Goal: Information Seeking & Learning: Learn about a topic

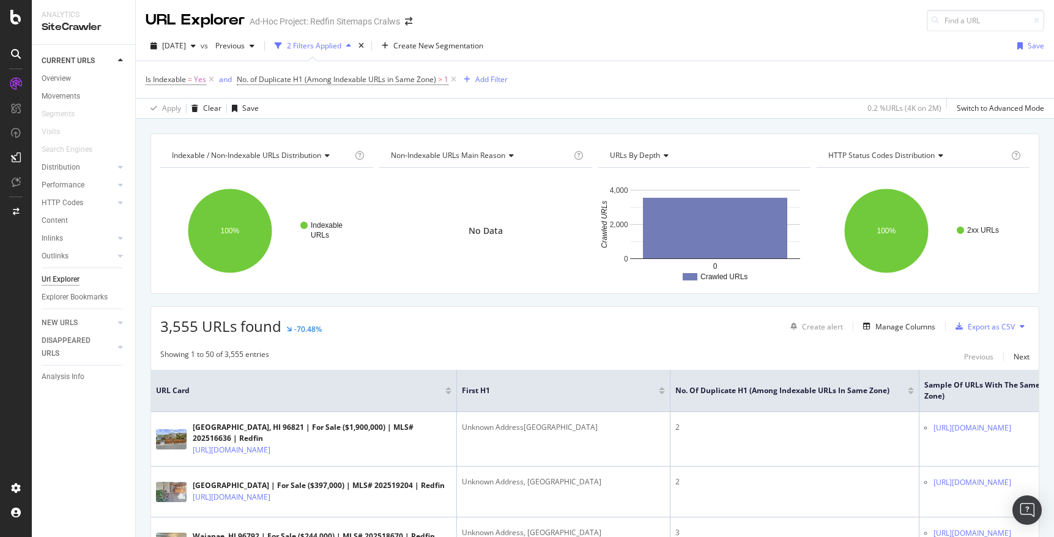
scroll to position [33, 0]
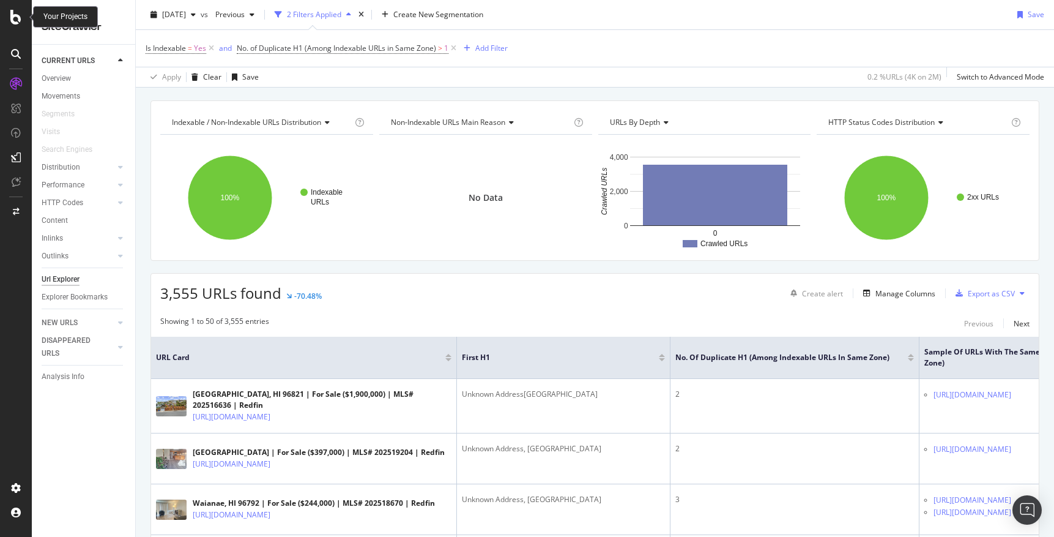
click at [18, 20] on icon at bounding box center [15, 17] width 11 height 15
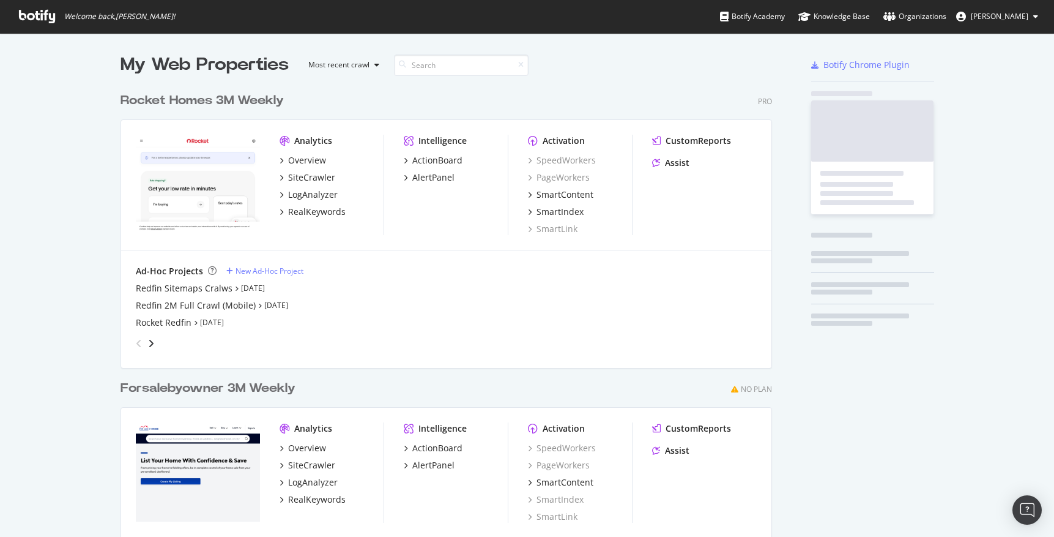
scroll to position [537, 1054]
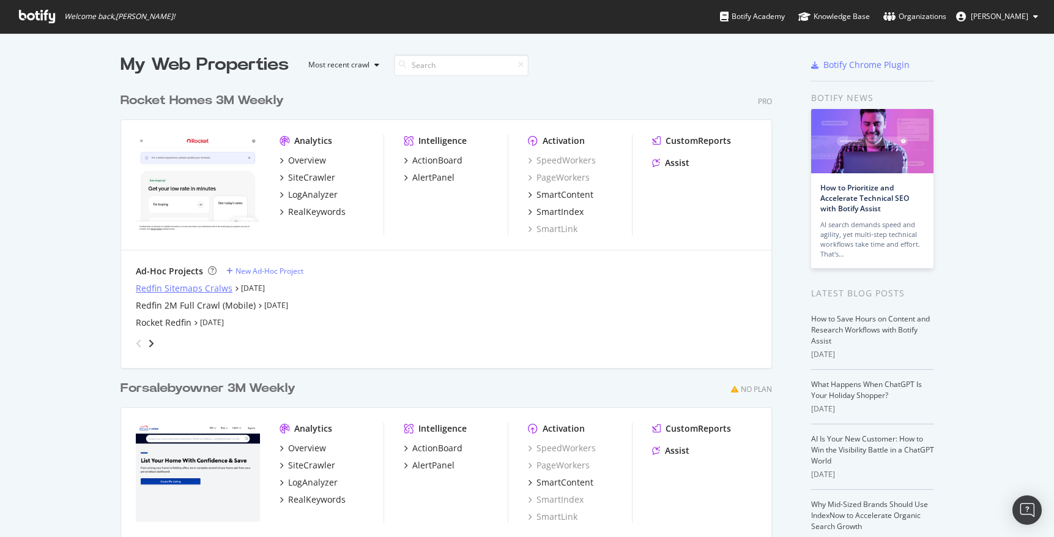
click at [185, 289] on div "Redfin Sitemaps Cralws" at bounding box center [184, 288] width 97 height 12
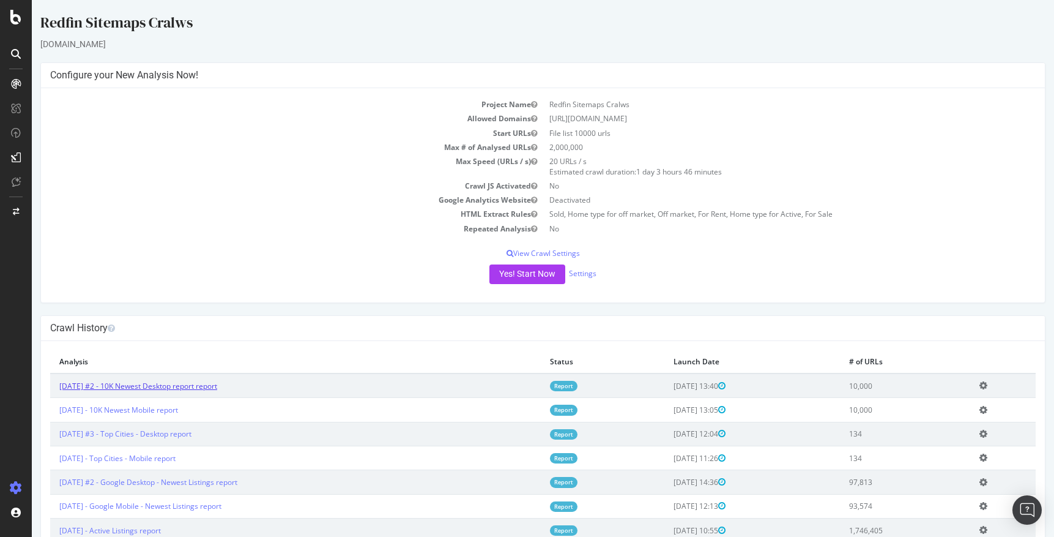
click at [159, 382] on link "2025 Sep. 15th #2 - 10K Newest Desktop report report" at bounding box center [138, 386] width 158 height 10
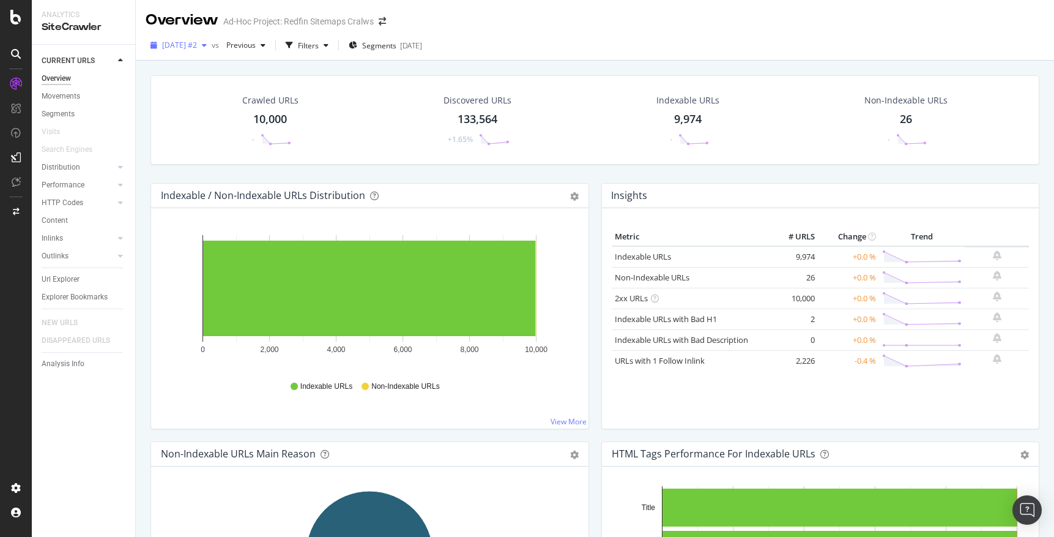
click at [207, 43] on icon "button" at bounding box center [204, 45] width 5 height 7
click at [266, 44] on icon "button" at bounding box center [263, 45] width 5 height 7
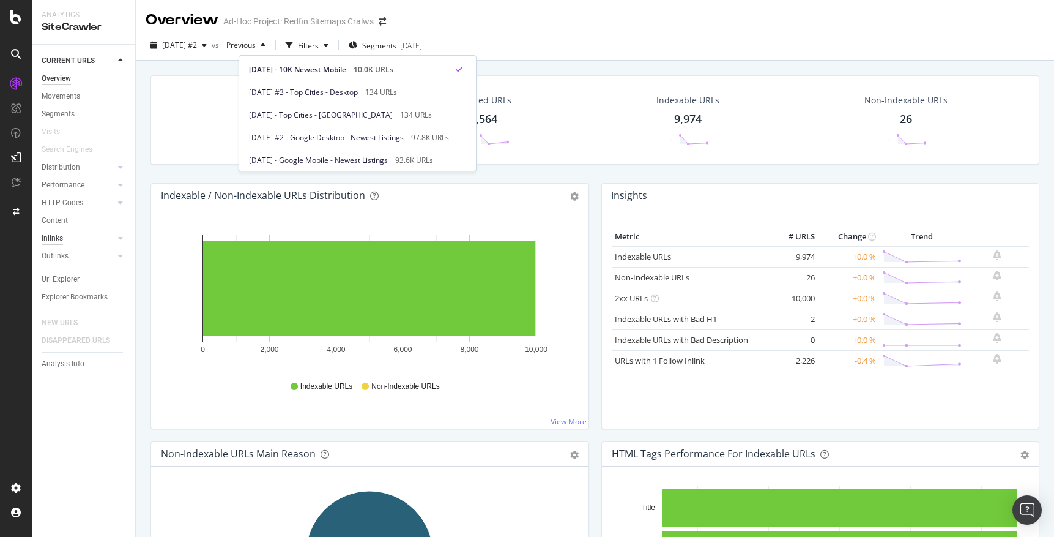
click at [53, 237] on div "Inlinks" at bounding box center [52, 238] width 21 height 13
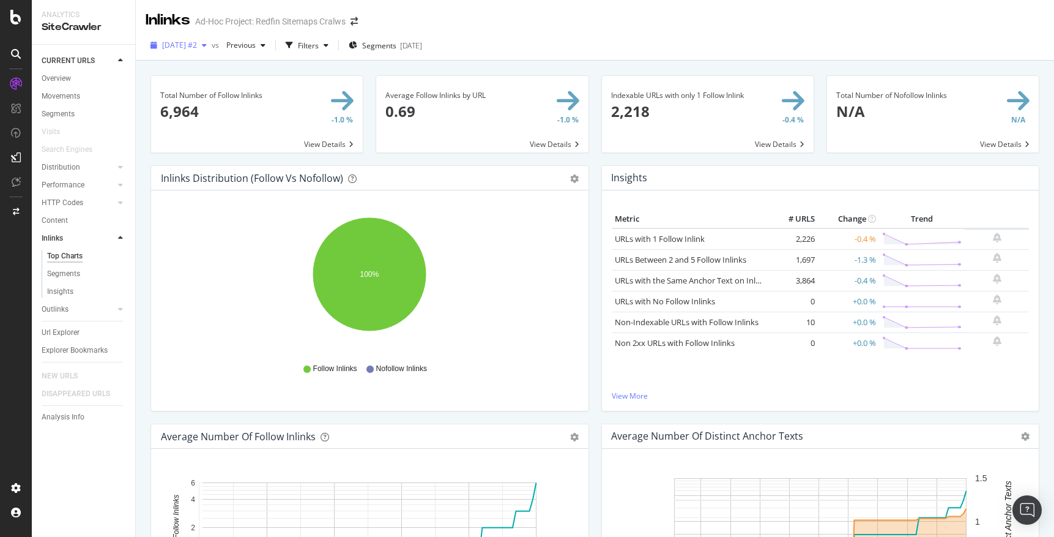
click at [207, 45] on icon "button" at bounding box center [204, 45] width 5 height 7
click at [707, 195] on div "Metric # URLS Change Trend URLs with 1 Follow Inlink 2,226 -0.4 % URLs Between …" at bounding box center [821, 300] width 438 height 220
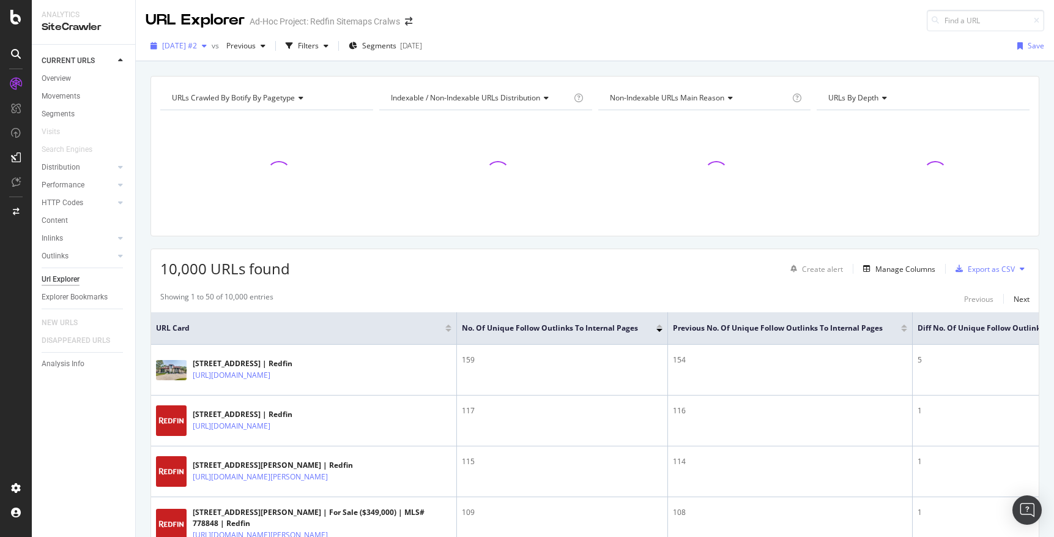
click at [207, 43] on icon "button" at bounding box center [204, 45] width 5 height 7
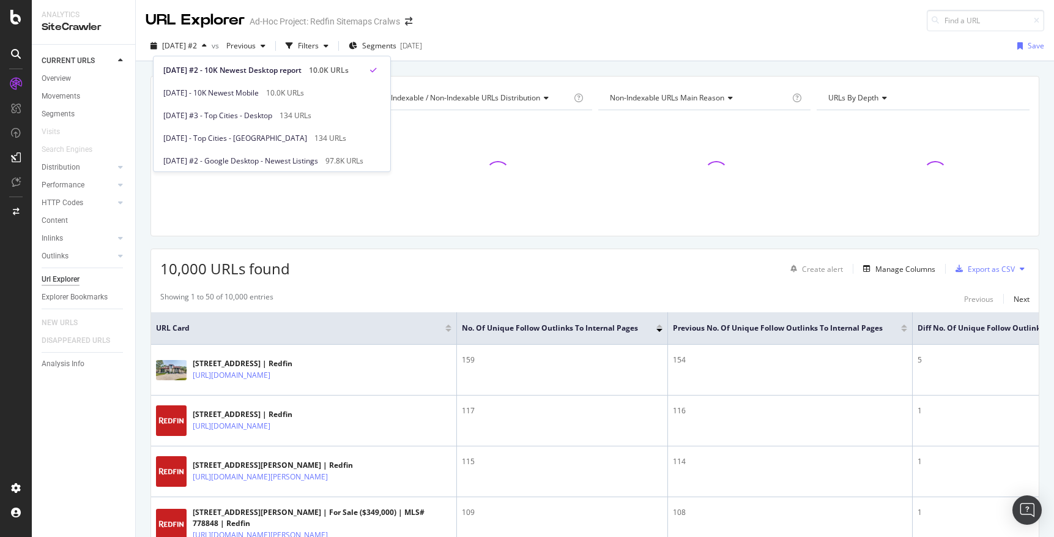
click at [501, 29] on div "URL Explorer Ad-Hoc Project: Redfin Sitemaps Cralws" at bounding box center [595, 15] width 919 height 31
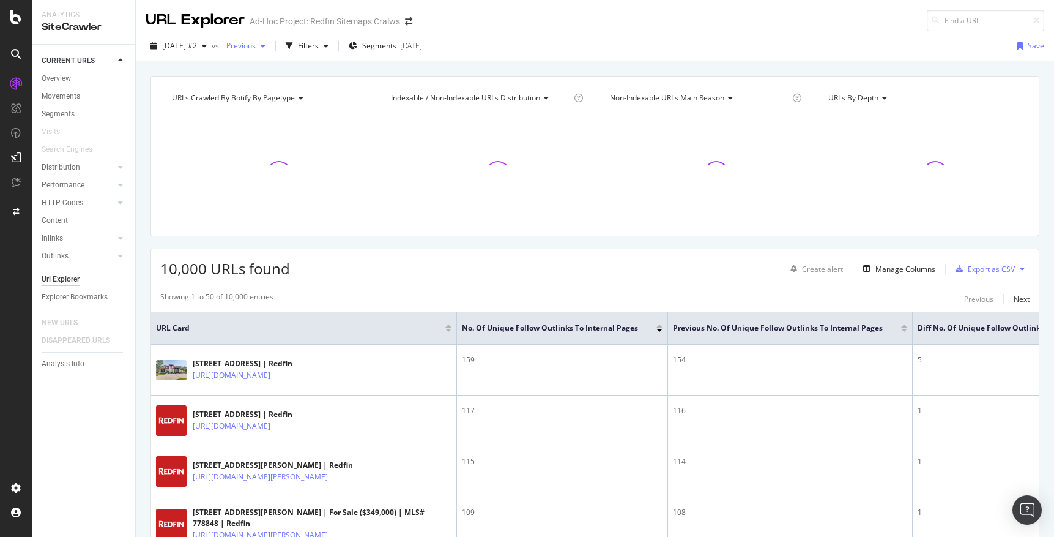
click at [266, 47] on icon "button" at bounding box center [263, 45] width 5 height 7
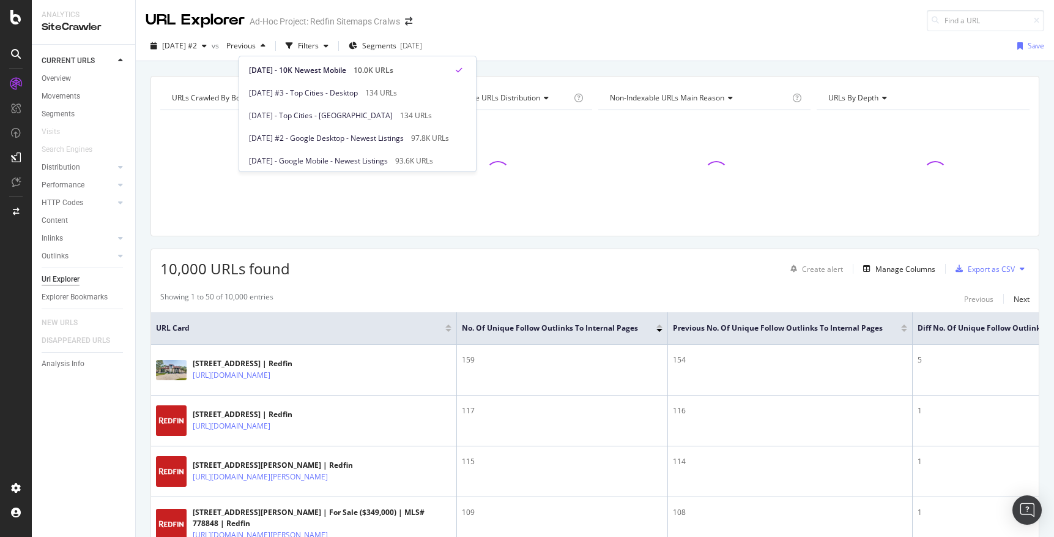
click at [536, 39] on div "[DATE] #2 vs Previous Filters Segments [DATE] Save" at bounding box center [595, 48] width 919 height 24
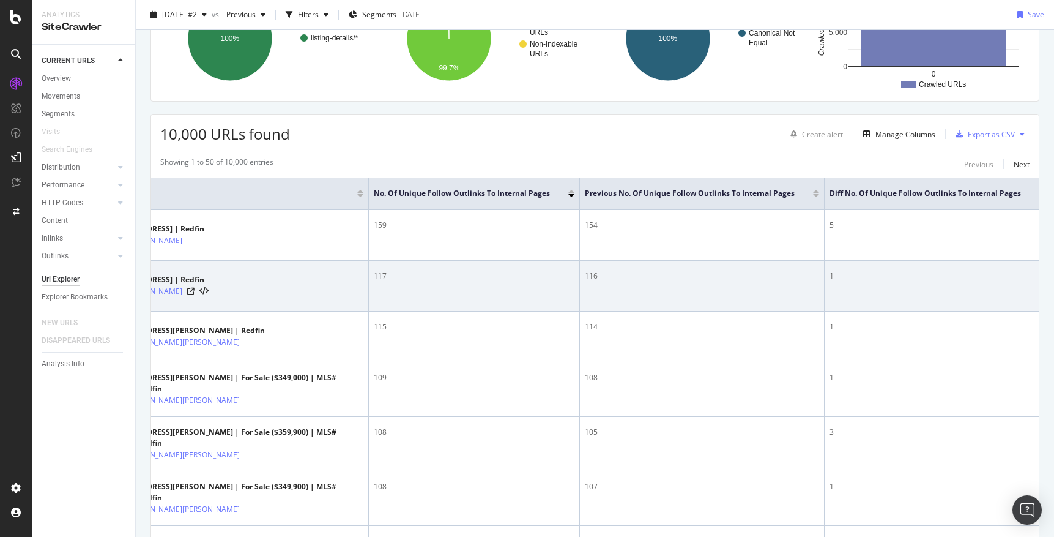
scroll to position [0, 99]
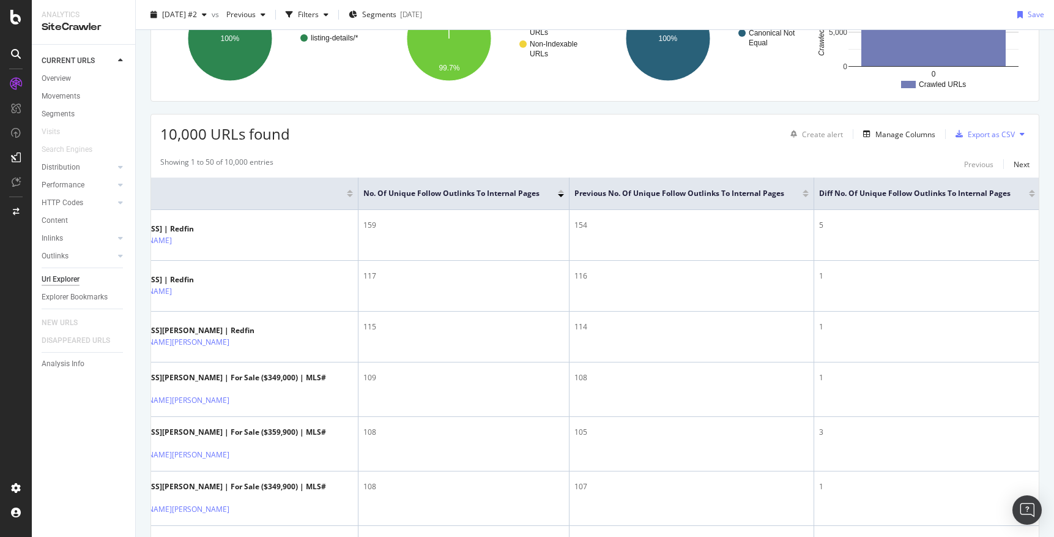
click at [1032, 196] on div at bounding box center [1032, 195] width 6 height 3
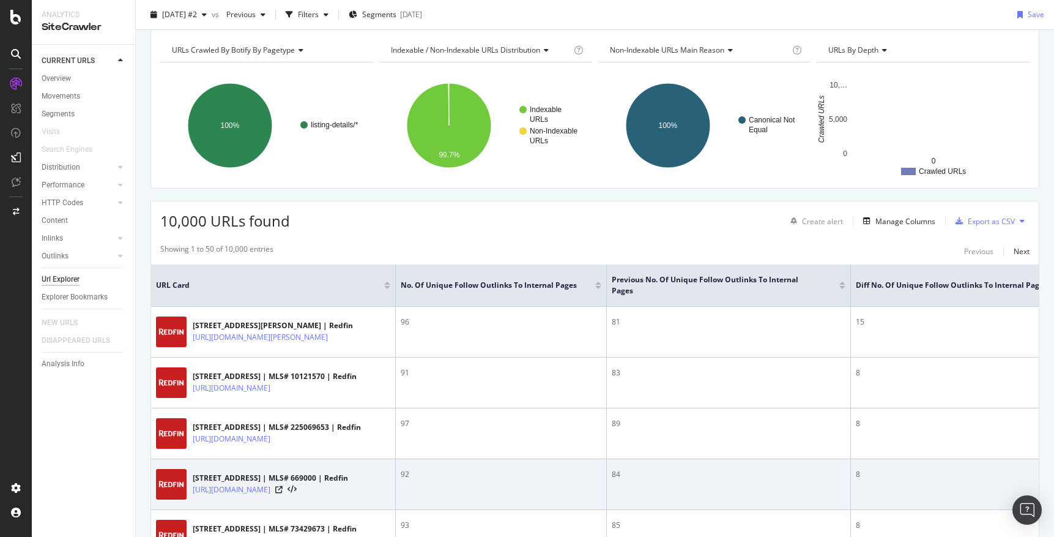
scroll to position [47, 0]
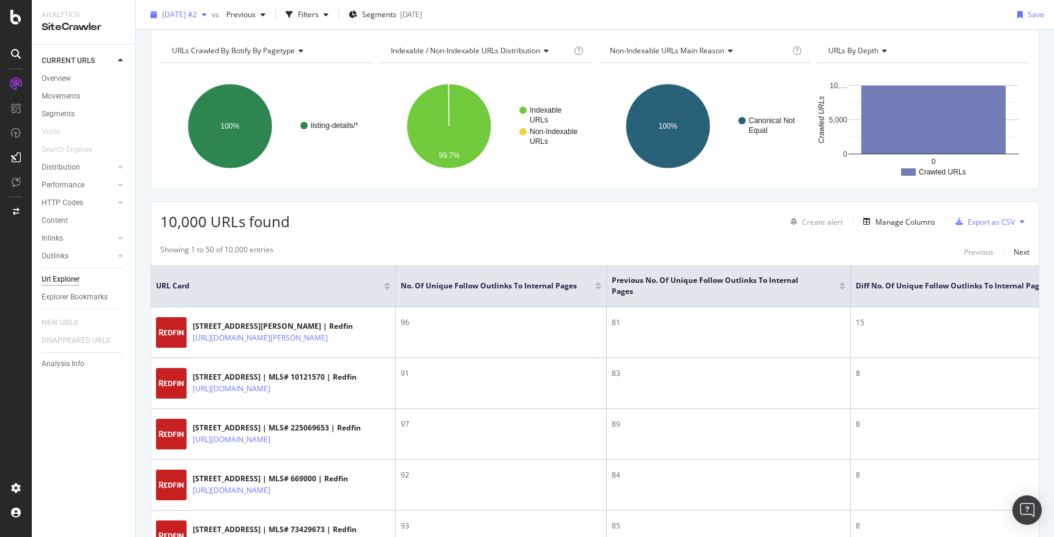
click at [207, 17] on icon "button" at bounding box center [204, 14] width 5 height 7
click at [502, 19] on div "[DATE] #2 vs Previous Filters Segments [DATE] Save" at bounding box center [595, 17] width 919 height 24
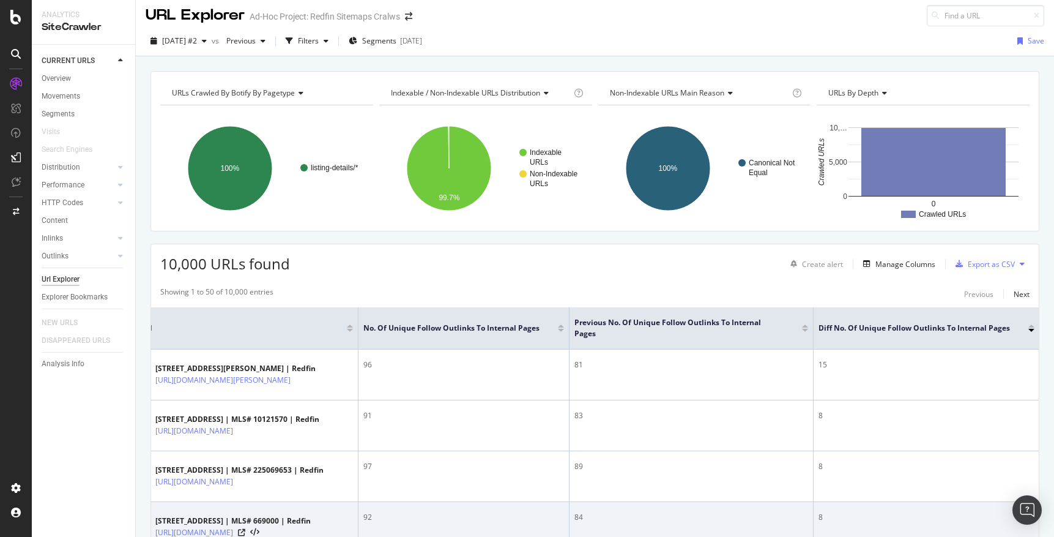
scroll to position [0, 0]
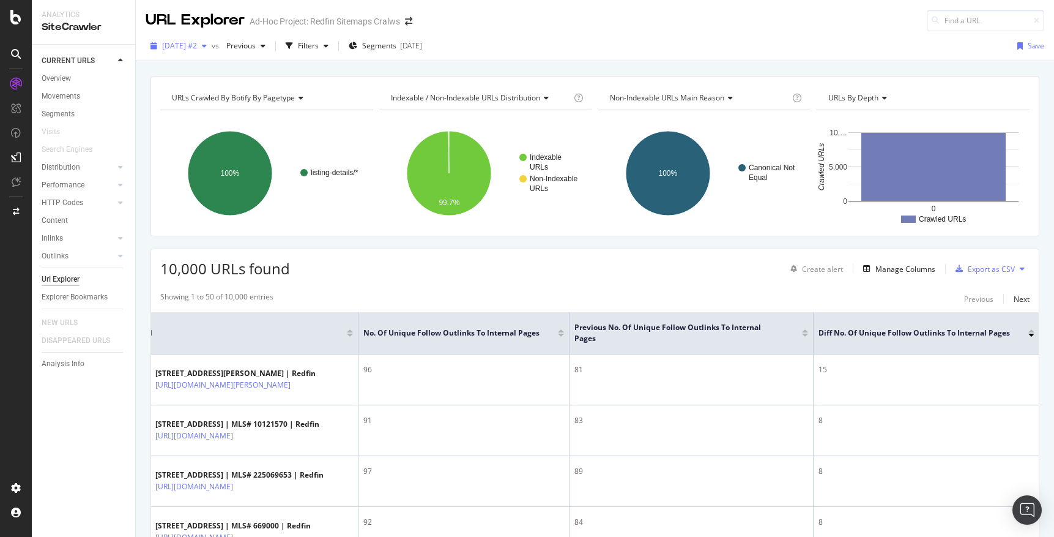
click at [207, 42] on icon "button" at bounding box center [204, 45] width 5 height 7
click at [569, 33] on div "[DATE] #2 vs Previous Filters Segments [DATE] Save" at bounding box center [595, 46] width 919 height 30
click at [54, 256] on div "Outlinks" at bounding box center [55, 256] width 27 height 13
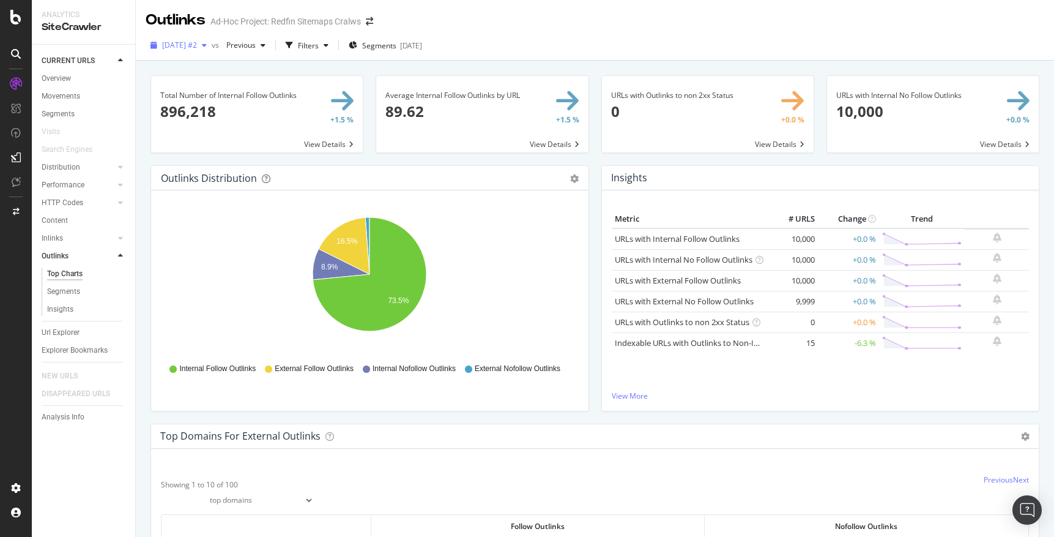
click at [207, 42] on icon "button" at bounding box center [204, 45] width 5 height 7
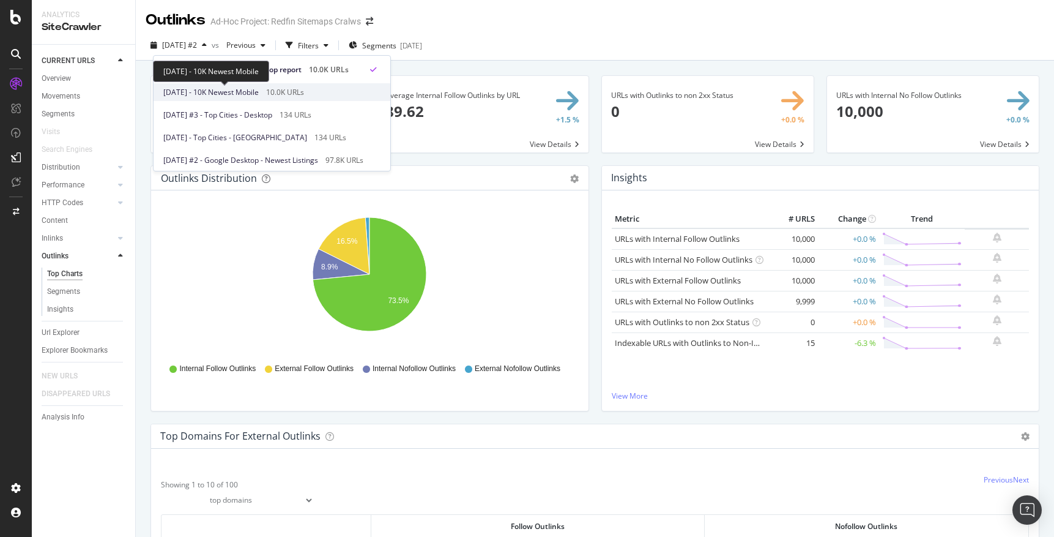
click at [233, 91] on span "[DATE] - 10K Newest Mobile" at bounding box center [210, 92] width 95 height 11
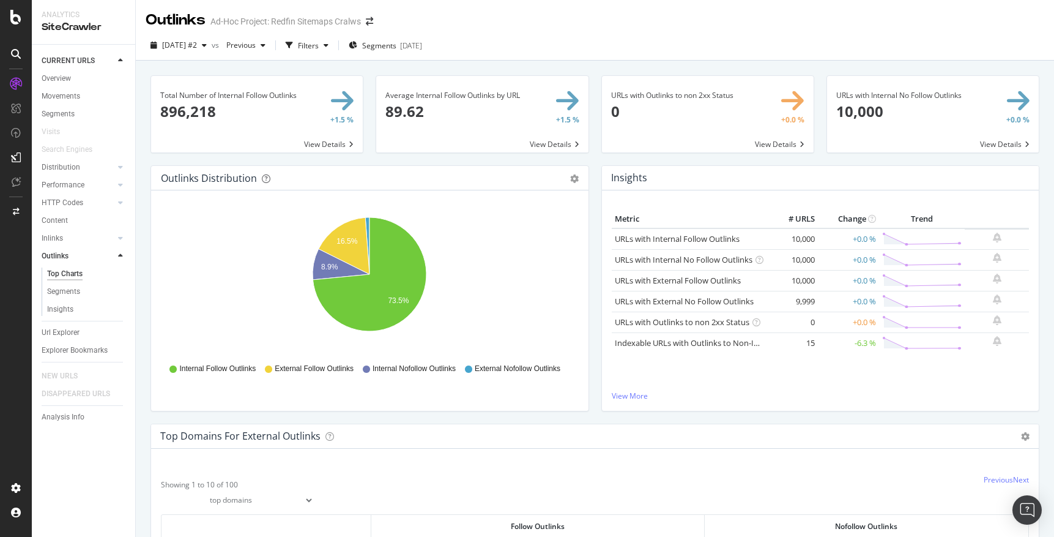
click at [550, 144] on span at bounding box center [482, 114] width 212 height 76
click at [207, 46] on icon "button" at bounding box center [204, 45] width 5 height 7
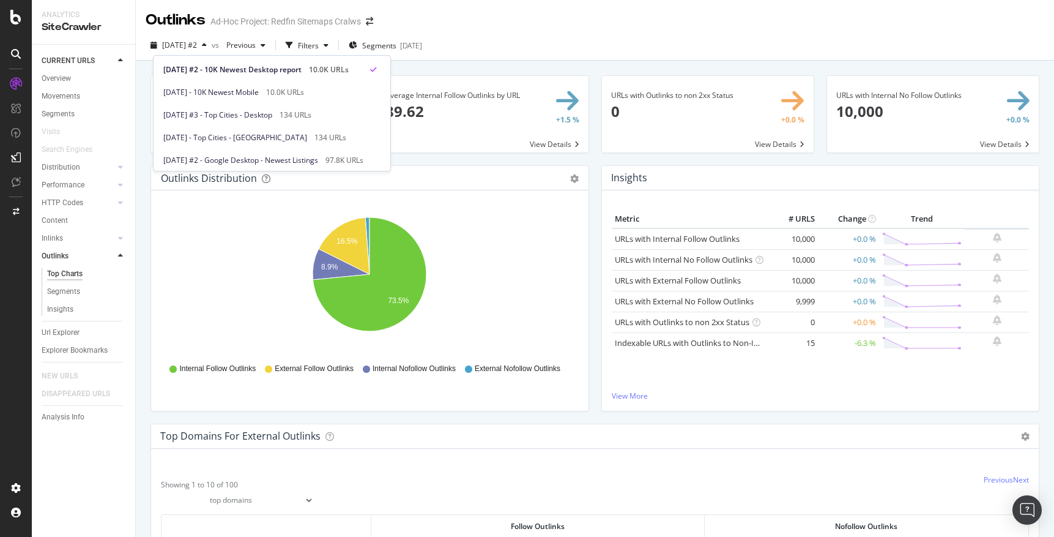
click at [532, 40] on div "[DATE] #2 vs Previous Filters Segments [DATE]" at bounding box center [595, 47] width 919 height 24
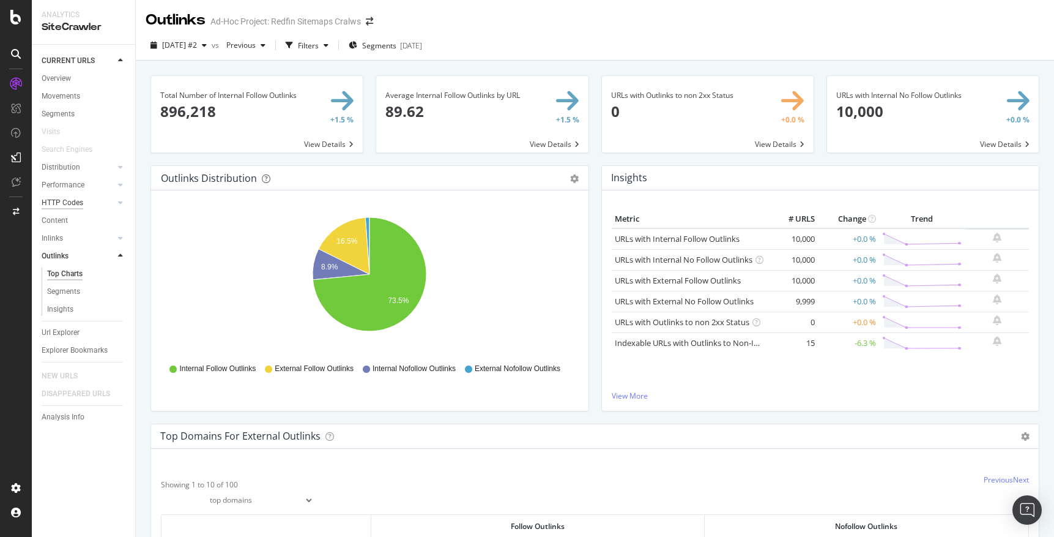
click at [63, 205] on div "HTTP Codes" at bounding box center [63, 202] width 42 height 13
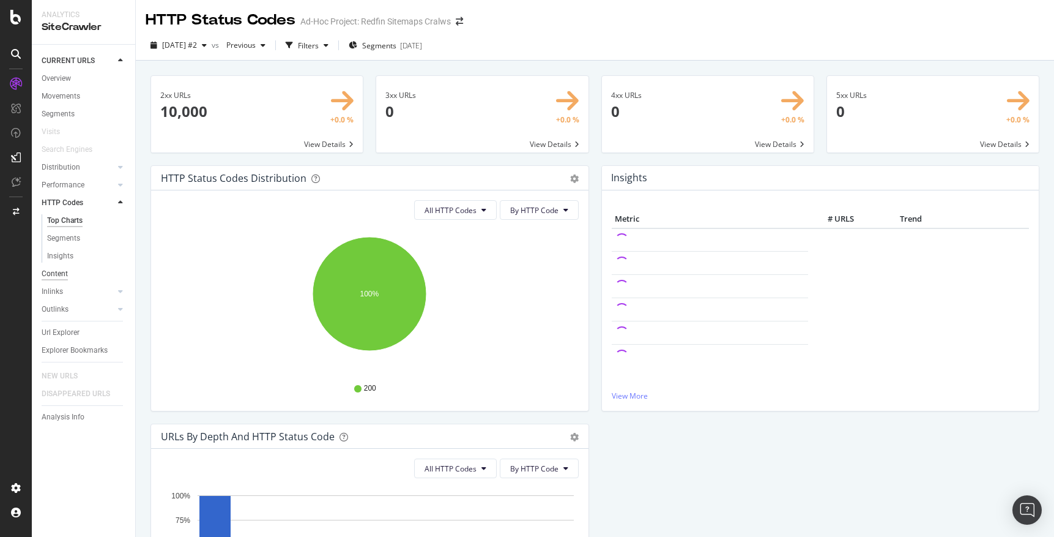
click at [48, 277] on div "Content" at bounding box center [55, 273] width 26 height 13
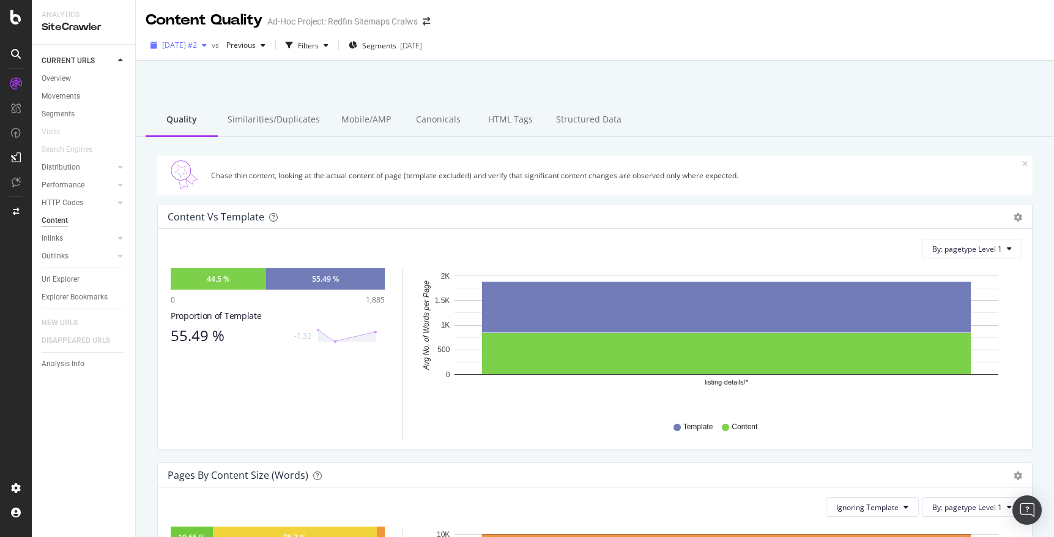
click at [207, 43] on icon "button" at bounding box center [204, 45] width 5 height 7
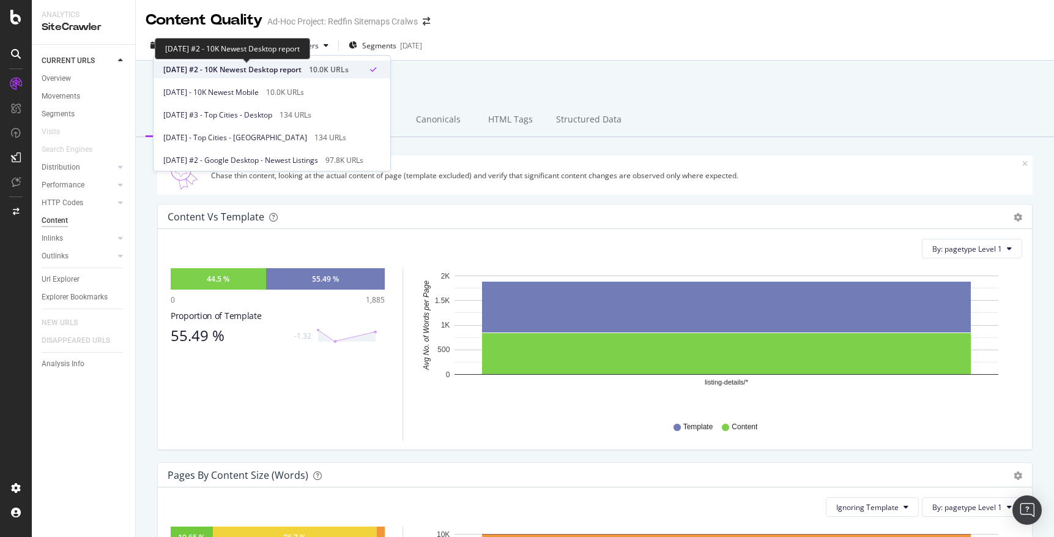
click at [225, 67] on span "[DATE] #2 - 10K Newest Desktop report" at bounding box center [232, 69] width 138 height 11
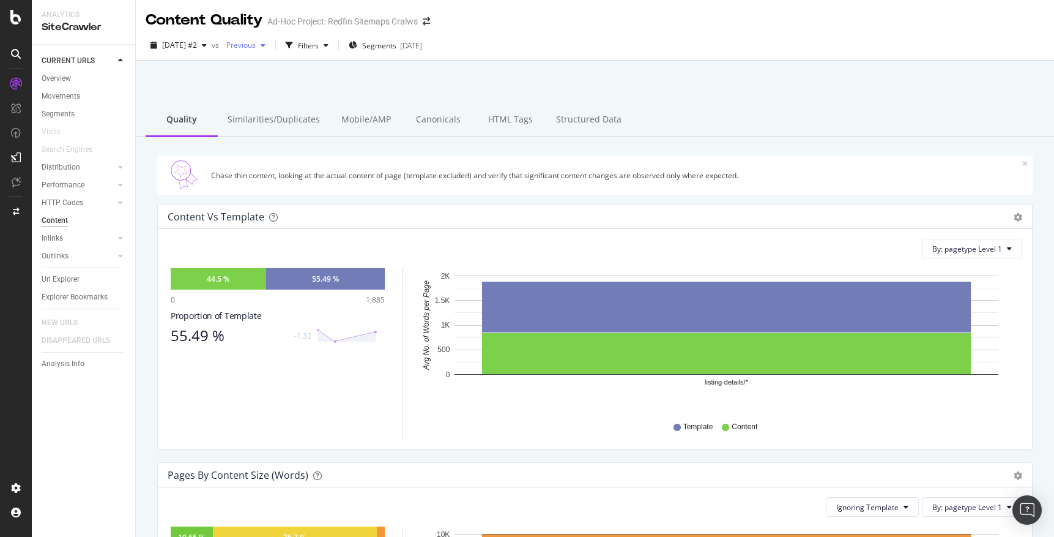
click at [266, 45] on icon "button" at bounding box center [263, 45] width 5 height 7
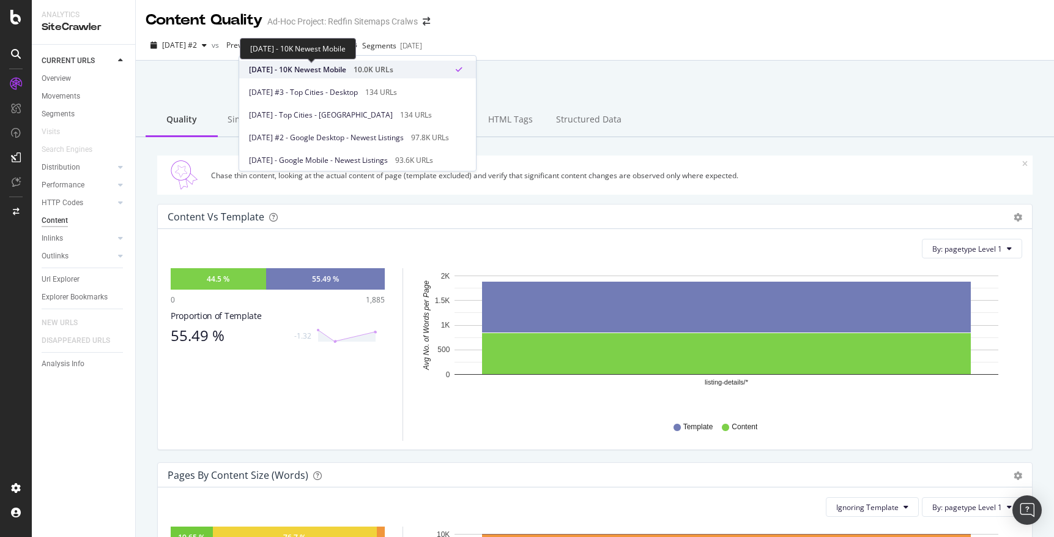
click at [292, 65] on span "[DATE] - 10K Newest Mobile" at bounding box center [297, 69] width 97 height 11
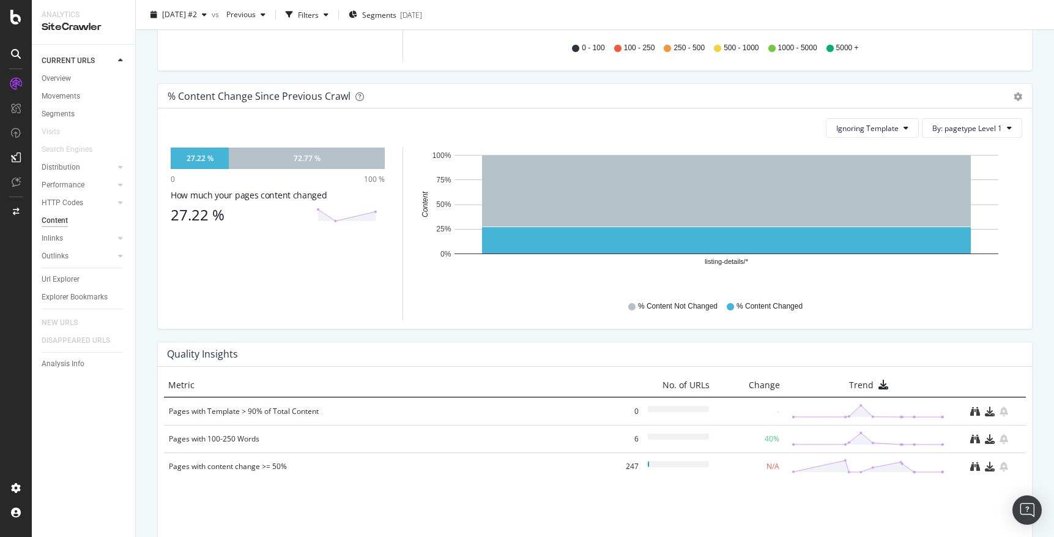
scroll to position [640, 0]
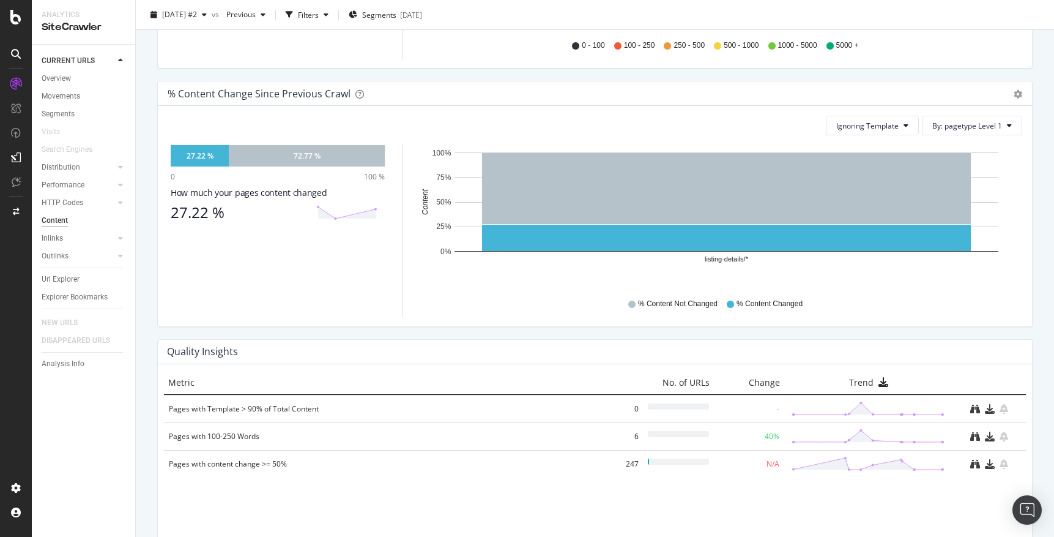
click at [918, 475] on div "Pages with content change >= 50% 247 N/A" at bounding box center [595, 464] width 862 height 28
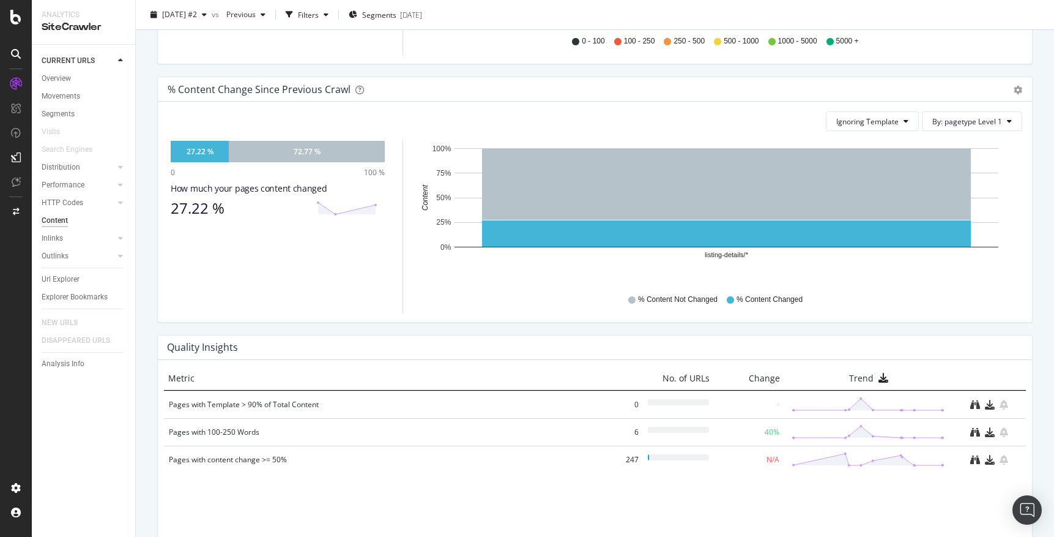
scroll to position [706, 0]
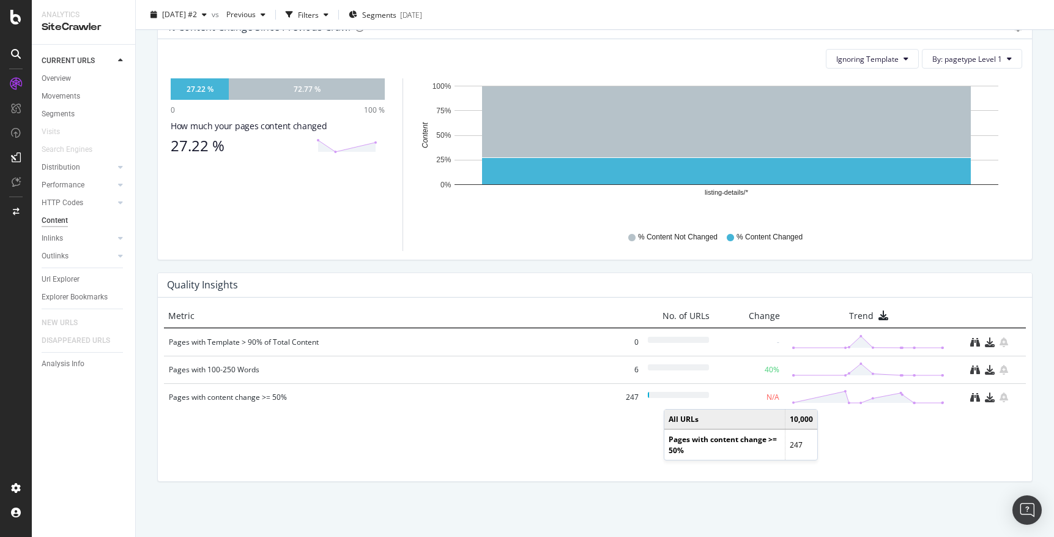
click at [676, 397] on div at bounding box center [678, 395] width 61 height 6
click at [236, 397] on div "Pages with content change >= 50%" at bounding box center [384, 397] width 430 height 12
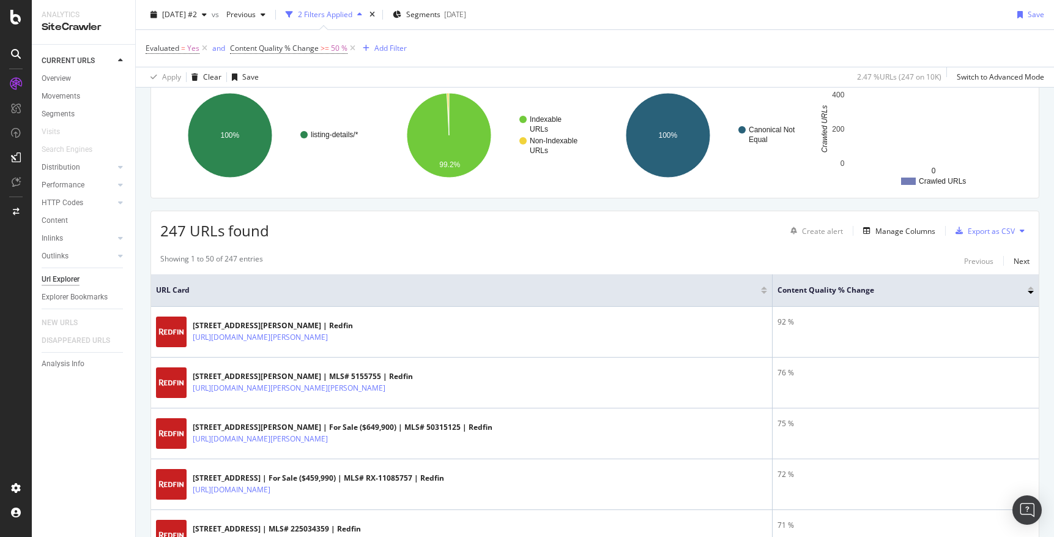
scroll to position [98, 0]
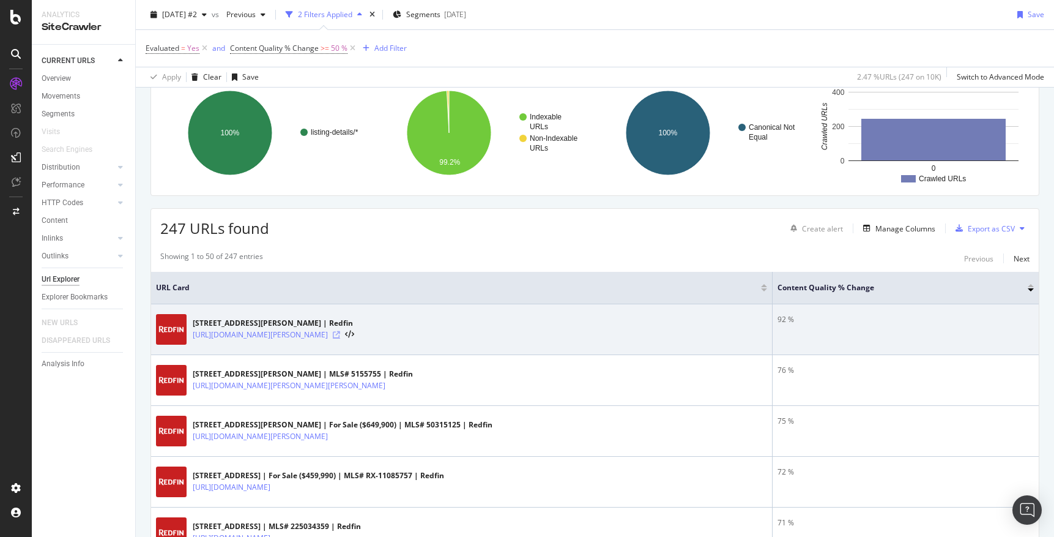
click at [340, 332] on icon at bounding box center [336, 334] width 7 height 7
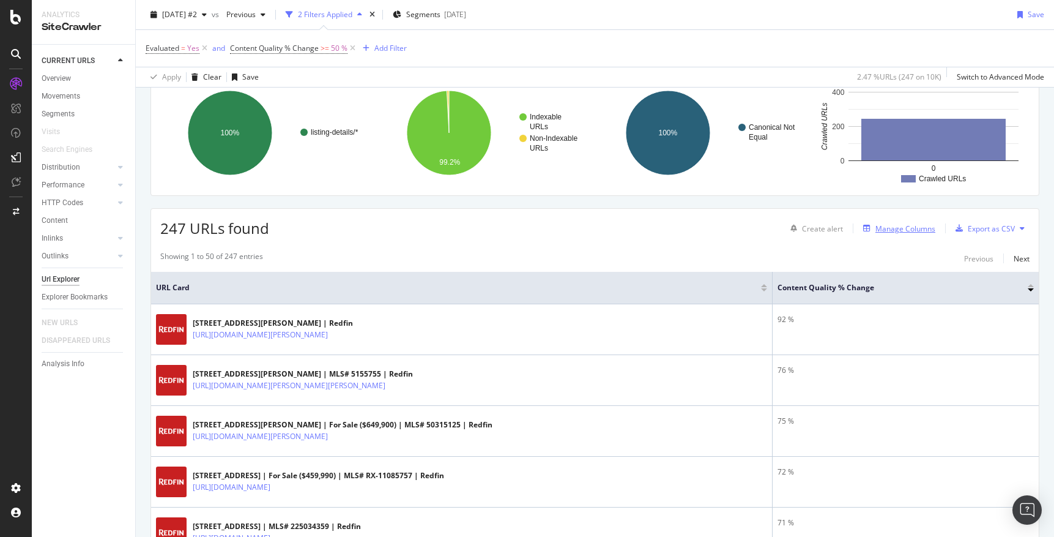
click at [896, 230] on div "Manage Columns" at bounding box center [906, 228] width 60 height 10
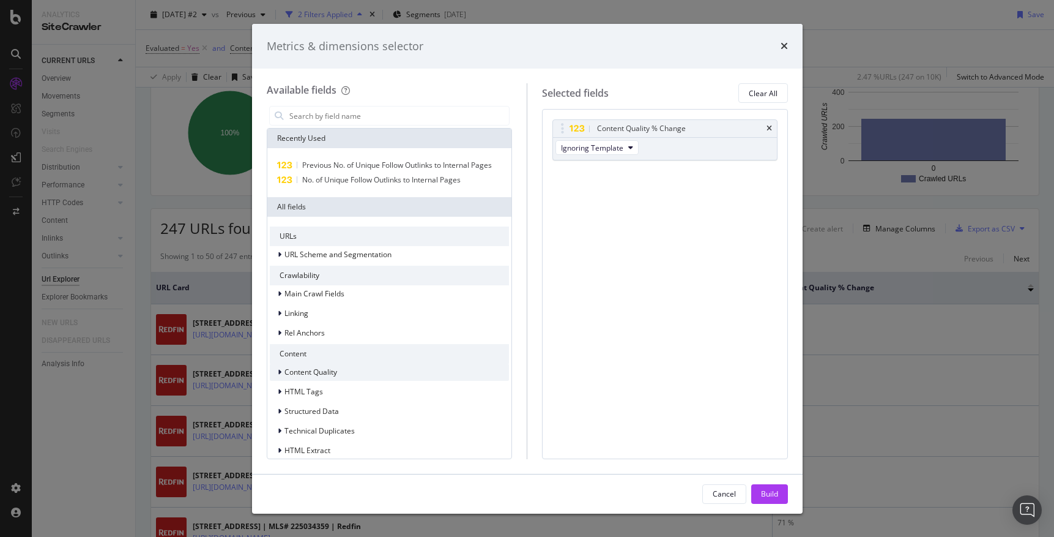
click at [278, 370] on icon "modal" at bounding box center [280, 371] width 4 height 7
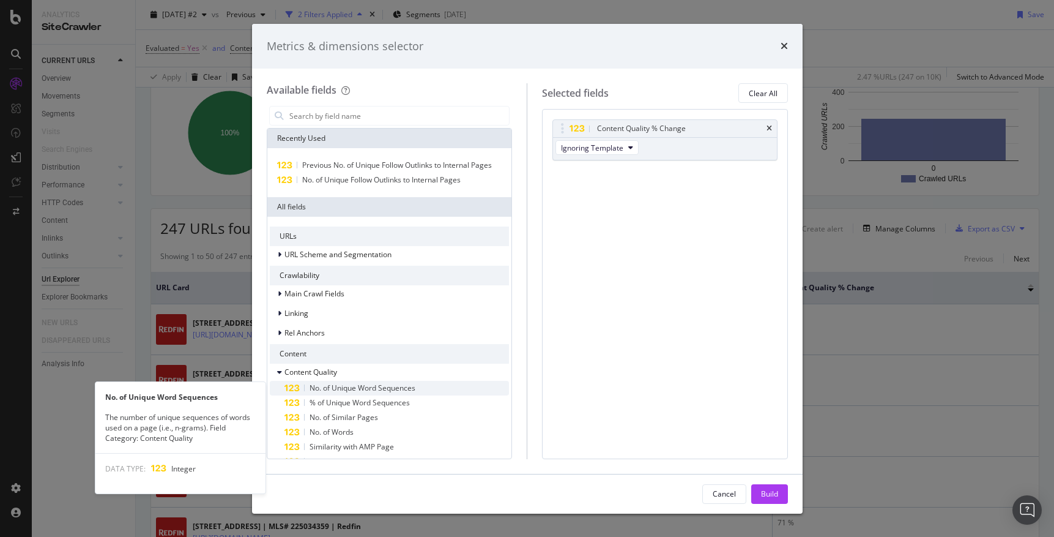
click at [329, 386] on span "No. of Unique Word Sequences" at bounding box center [363, 387] width 106 height 10
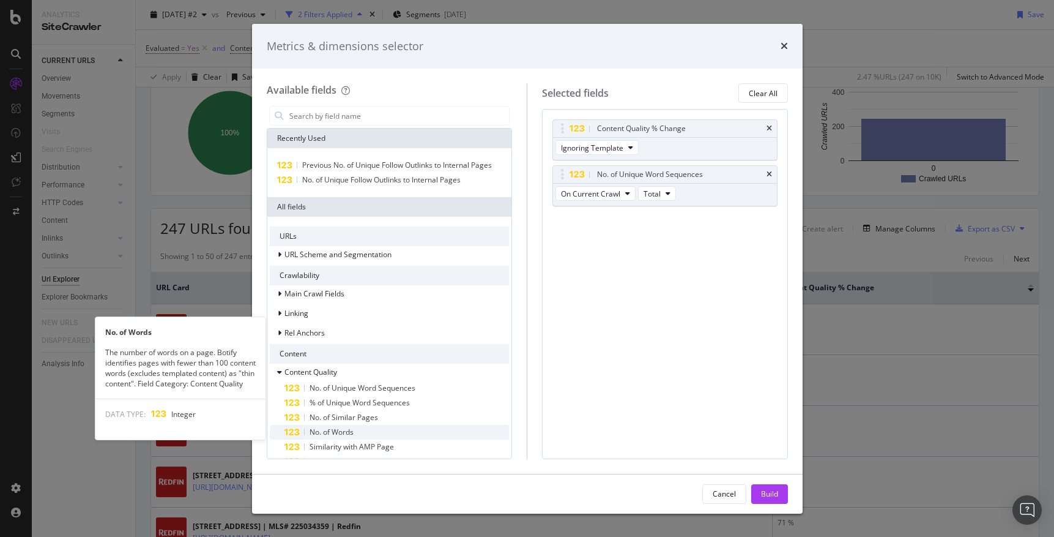
click at [329, 430] on span "No. of Words" at bounding box center [332, 432] width 44 height 10
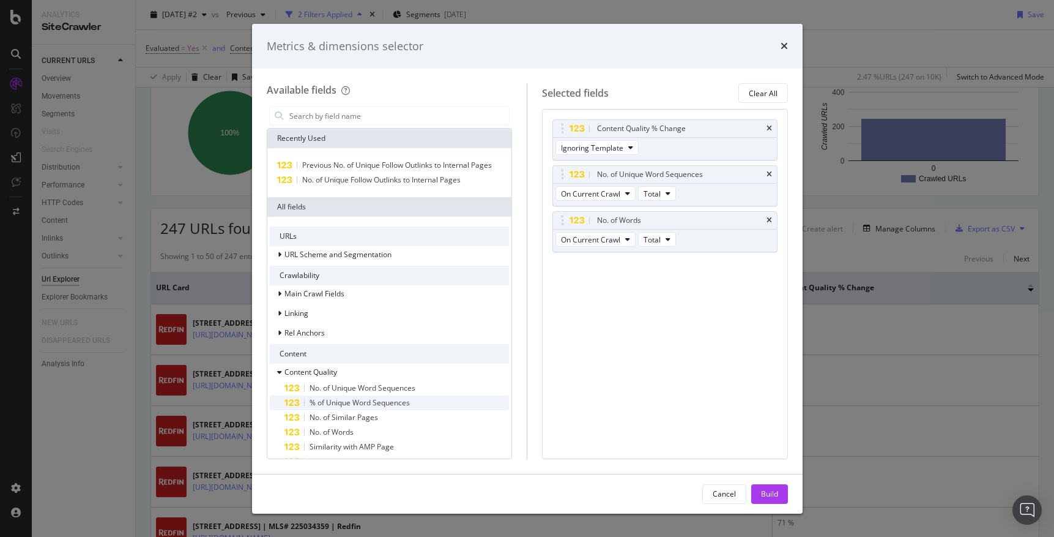
click at [330, 404] on span "% of Unique Word Sequences" at bounding box center [360, 402] width 100 height 10
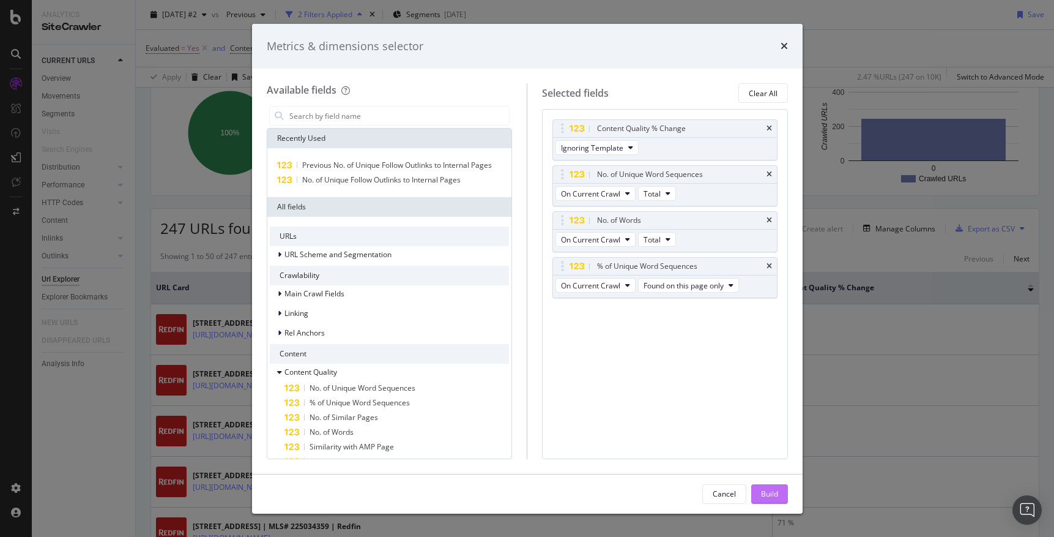
click at [767, 494] on div "Build" at bounding box center [769, 493] width 17 height 10
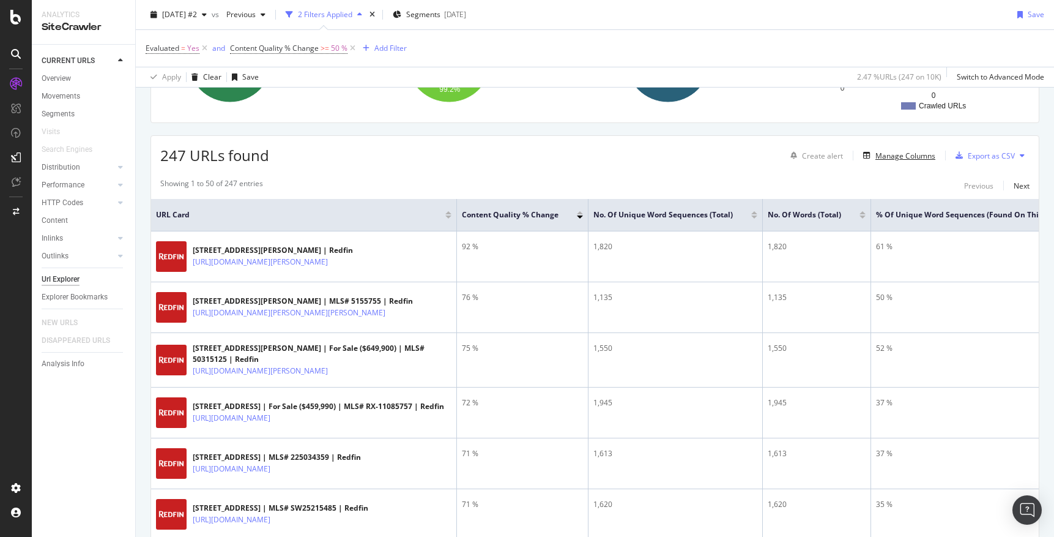
scroll to position [166, 0]
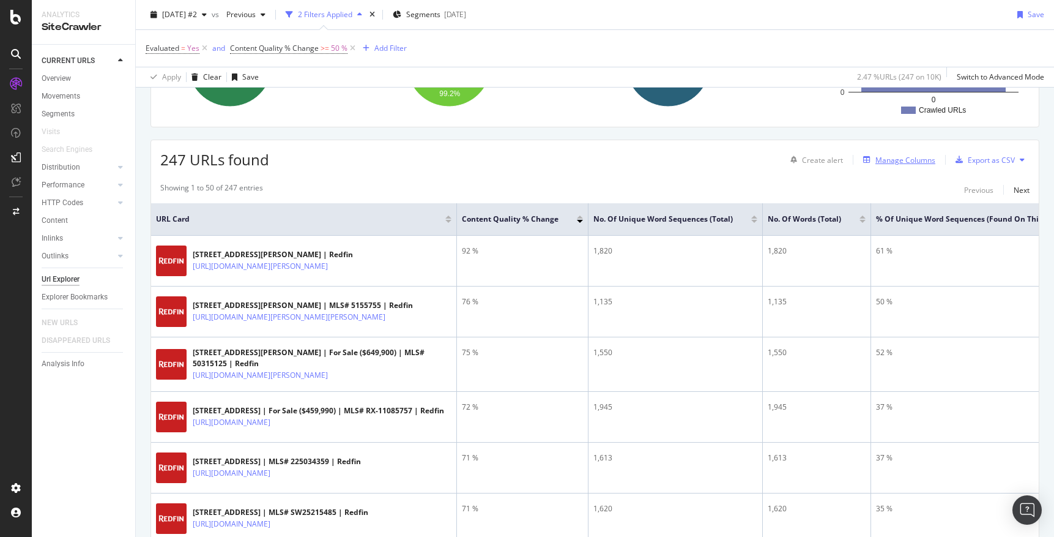
click at [906, 157] on div "Manage Columns" at bounding box center [906, 160] width 60 height 10
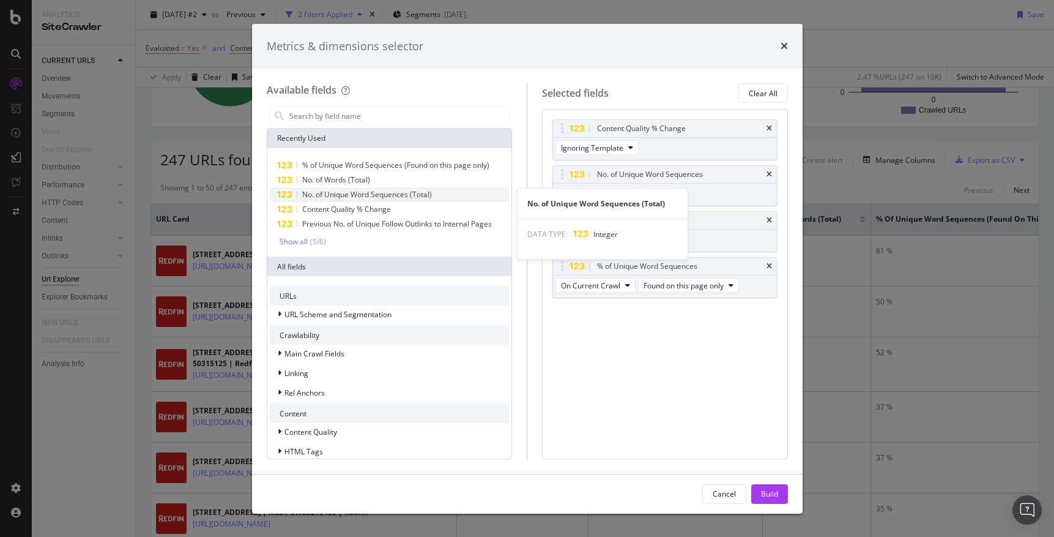
click at [372, 194] on span "No. of Unique Word Sequences (Total)" at bounding box center [367, 194] width 130 height 10
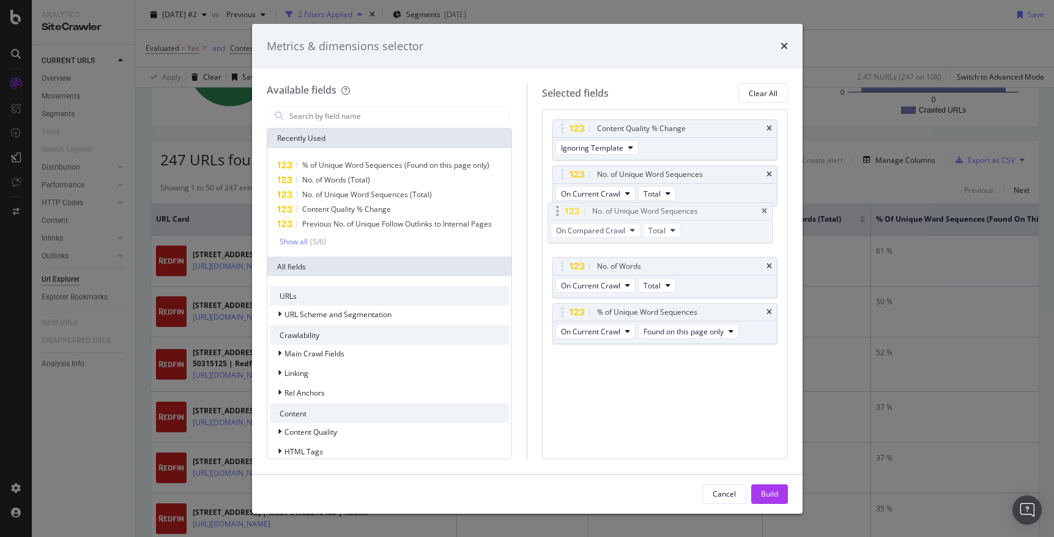
drag, startPoint x: 709, startPoint y: 330, endPoint x: 704, endPoint y: 230, distance: 100.5
click at [704, 230] on body "Analytics SiteCrawler CURRENT URLS Overview Movements Segments Visits Search En…" at bounding box center [527, 268] width 1054 height 537
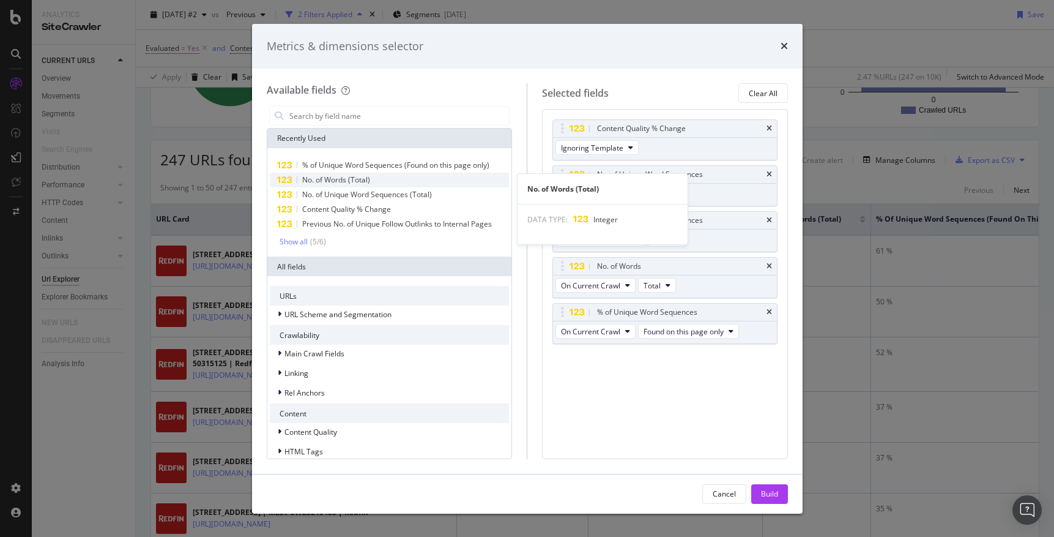
click at [351, 179] on span "No. of Words (Total)" at bounding box center [336, 179] width 68 height 10
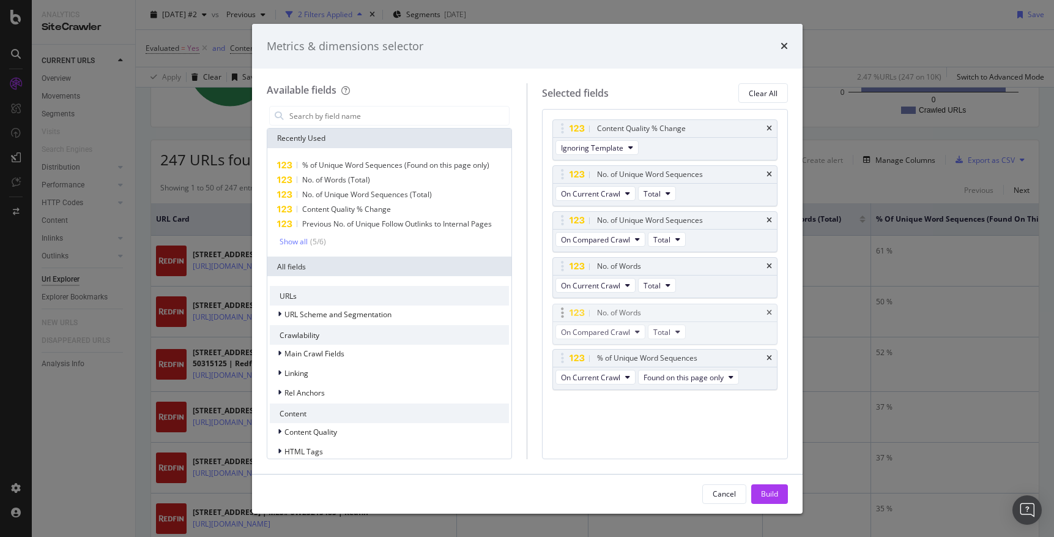
drag, startPoint x: 692, startPoint y: 379, endPoint x: 692, endPoint y: 333, distance: 46.5
click at [692, 333] on body "Analytics SiteCrawler CURRENT URLS Overview Movements Segments Visits Search En…" at bounding box center [527, 268] width 1054 height 537
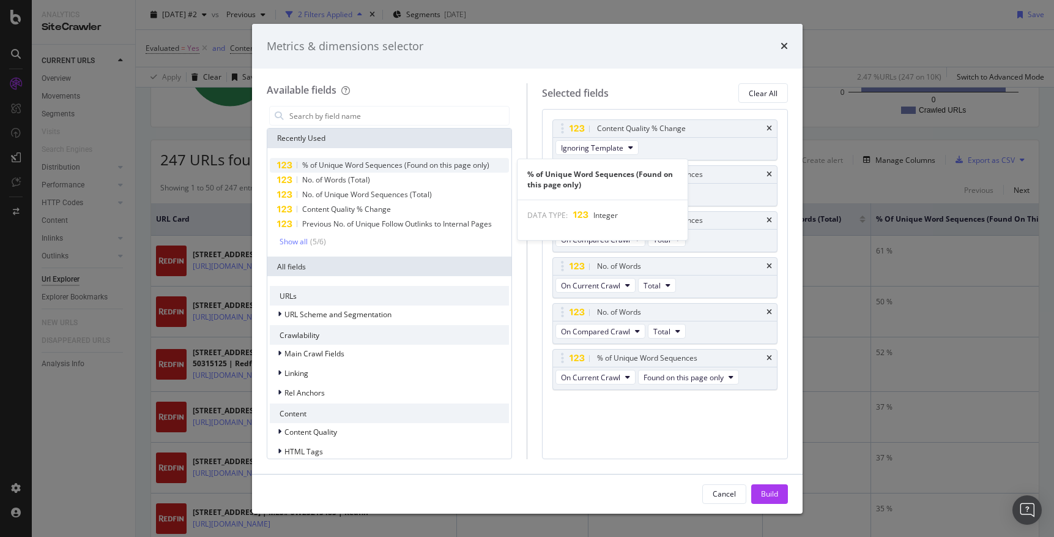
click at [370, 166] on span "% of Unique Word Sequences (Found on this page only)" at bounding box center [395, 165] width 187 height 10
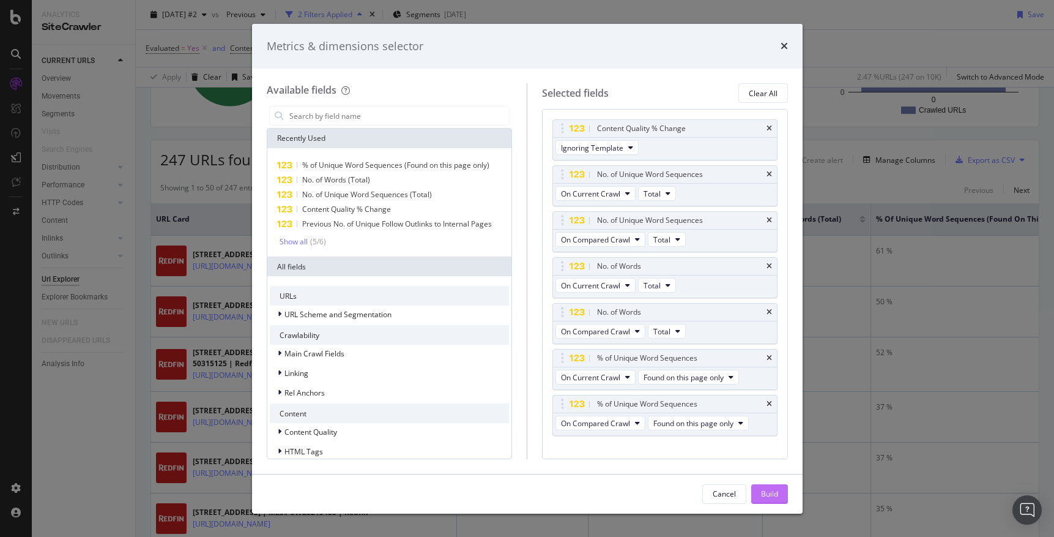
click at [766, 493] on div "Build" at bounding box center [769, 493] width 17 height 10
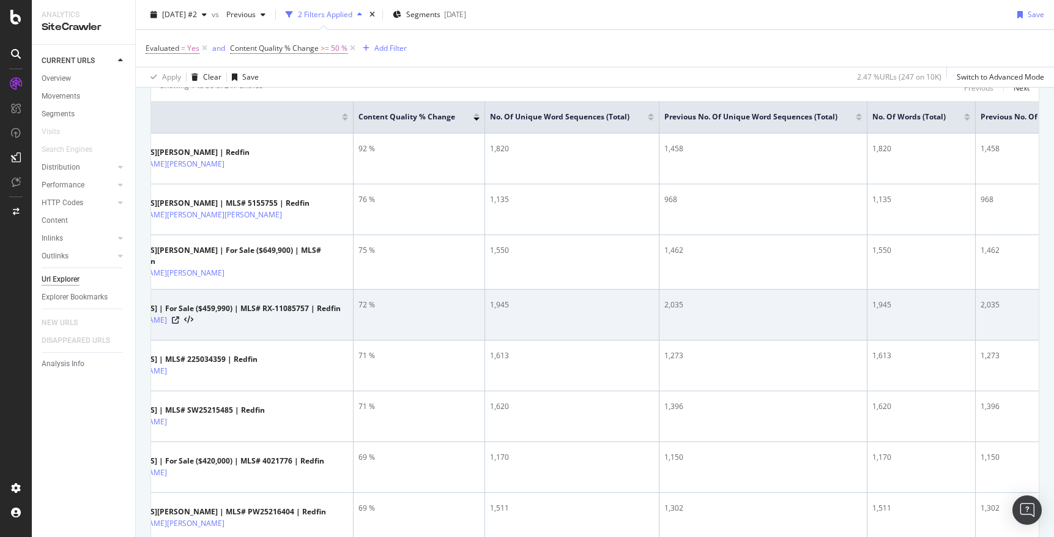
scroll to position [271, 0]
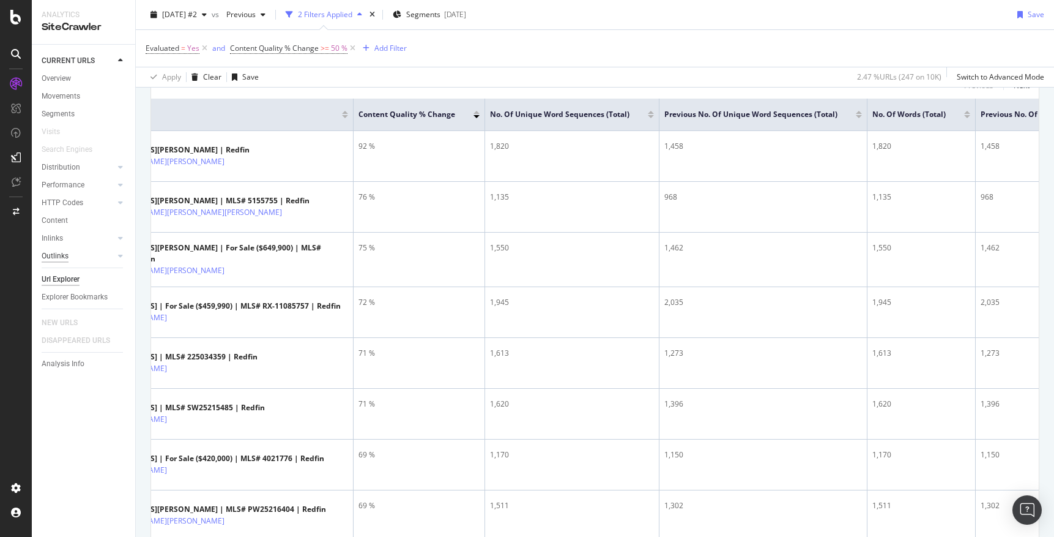
click at [51, 256] on div "Outlinks" at bounding box center [55, 256] width 27 height 13
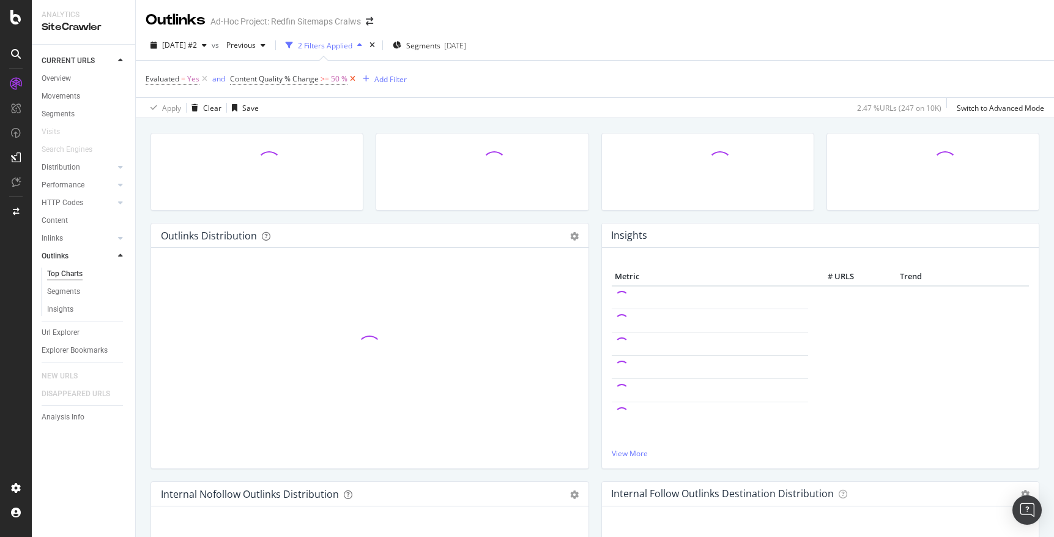
click at [356, 82] on icon at bounding box center [353, 79] width 10 height 12
click at [206, 76] on icon at bounding box center [205, 79] width 10 height 12
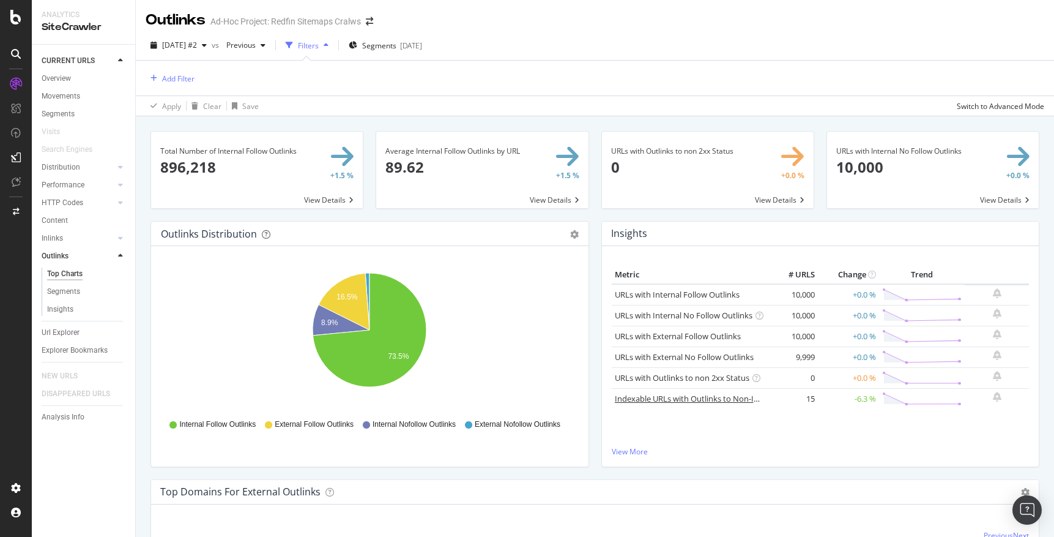
click at [646, 398] on link "Indexable URLs with Outlinks to Non-Indexable URLs" at bounding box center [711, 398] width 193 height 11
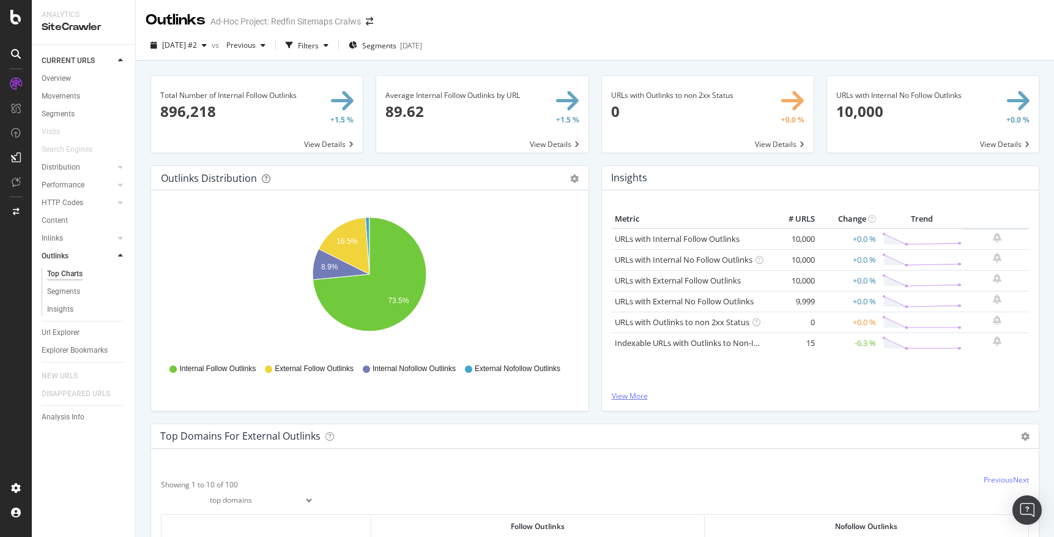
click at [639, 393] on link "View More" at bounding box center [821, 395] width 418 height 10
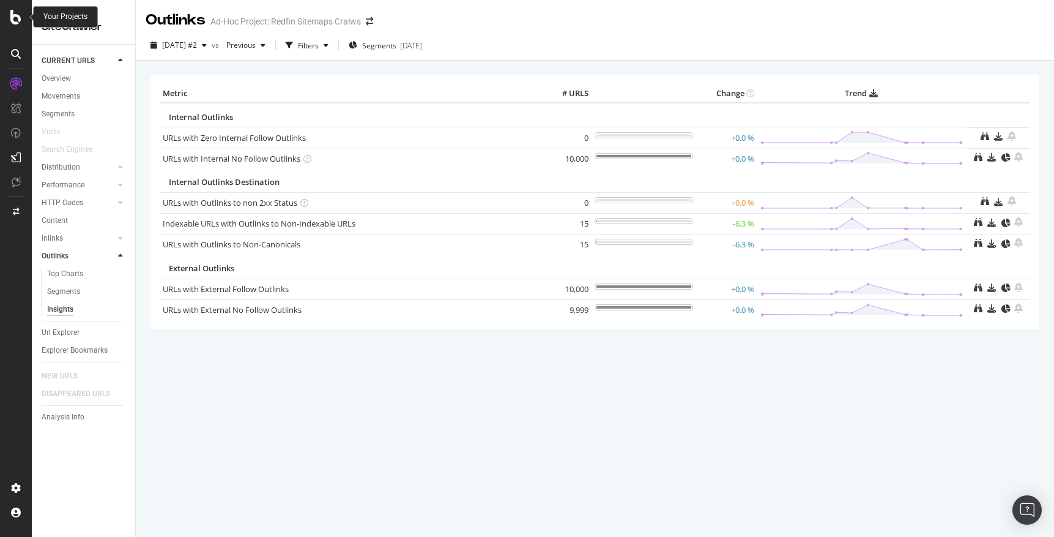
click at [18, 17] on icon at bounding box center [15, 17] width 11 height 15
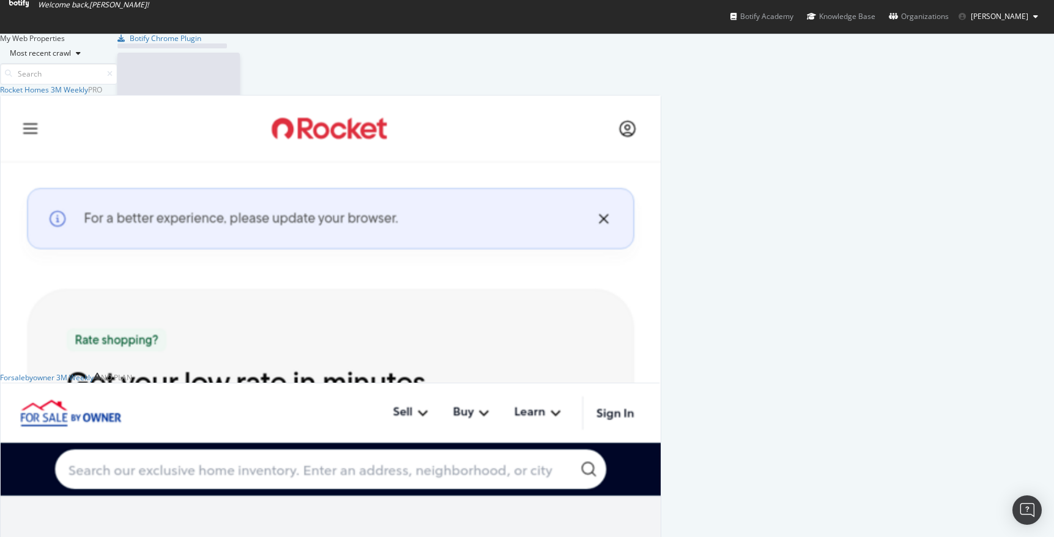
scroll to position [537, 1054]
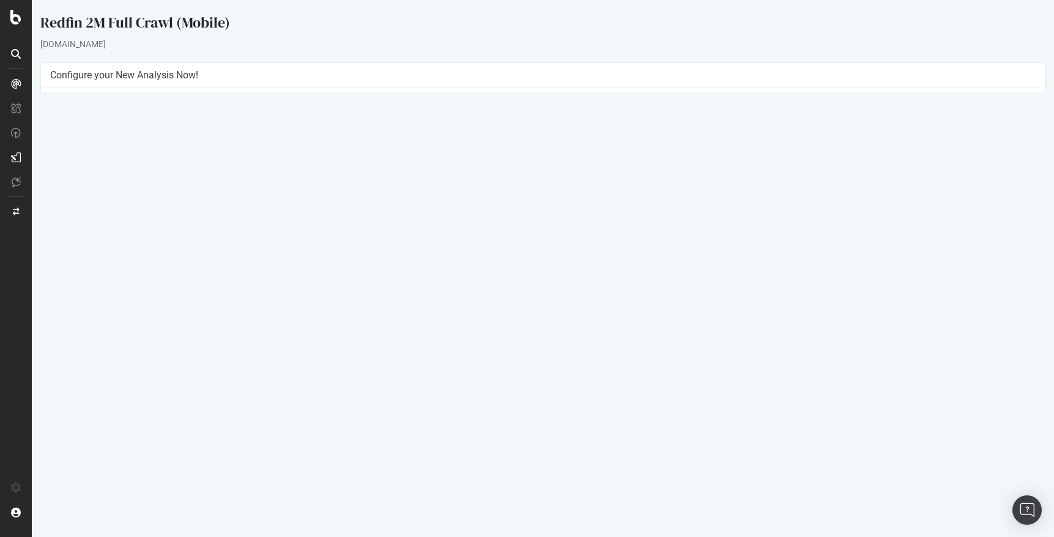
click at [578, 274] on link "Settings" at bounding box center [583, 273] width 28 height 10
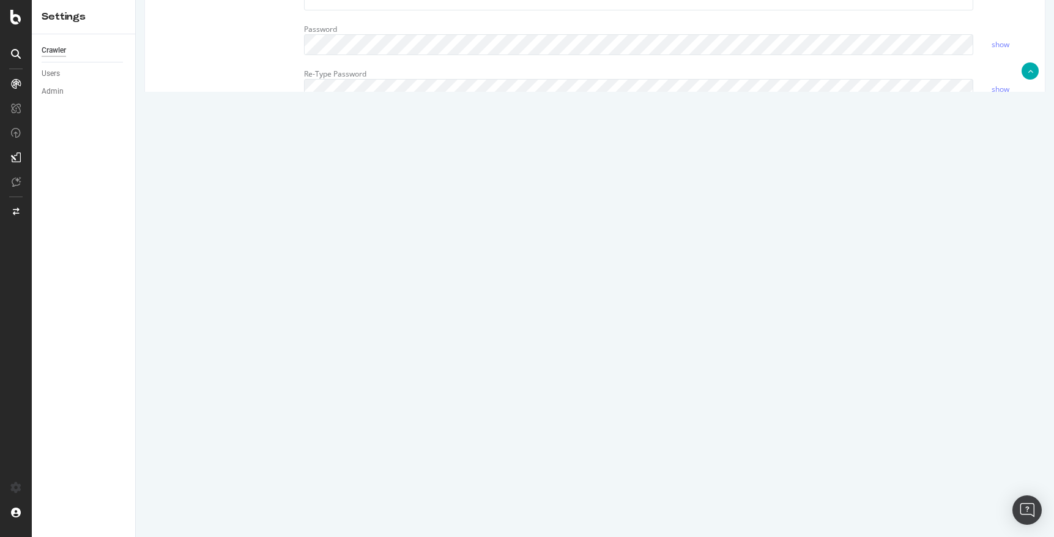
scroll to position [428, 0]
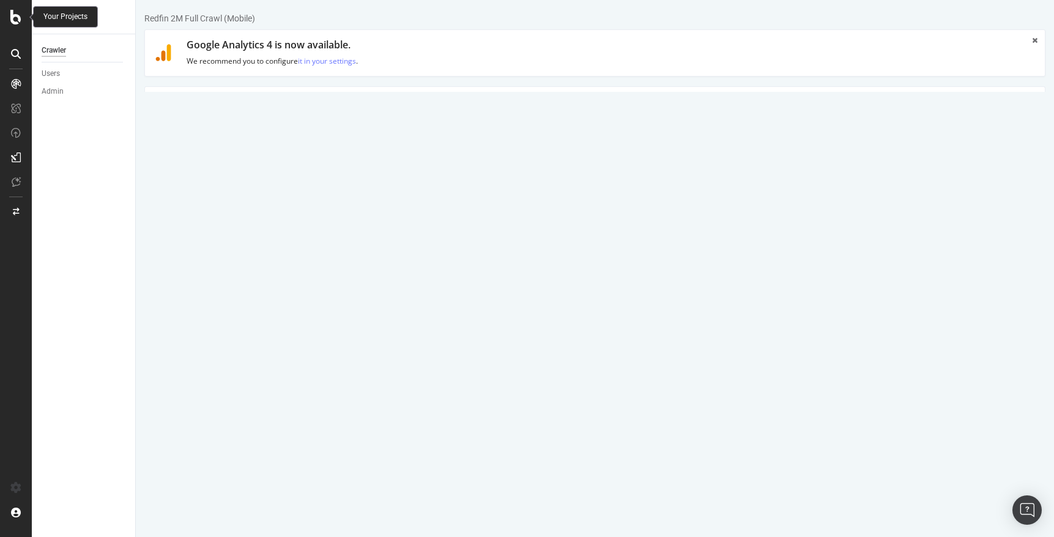
click at [9, 15] on div at bounding box center [15, 17] width 29 height 15
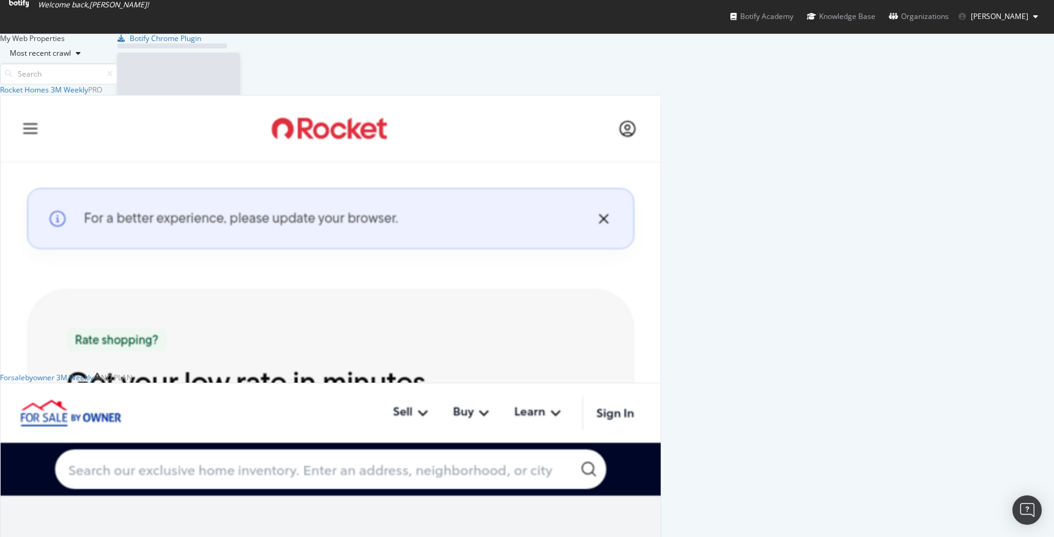
scroll to position [537, 1054]
